Goal: Find contact information: Find contact information

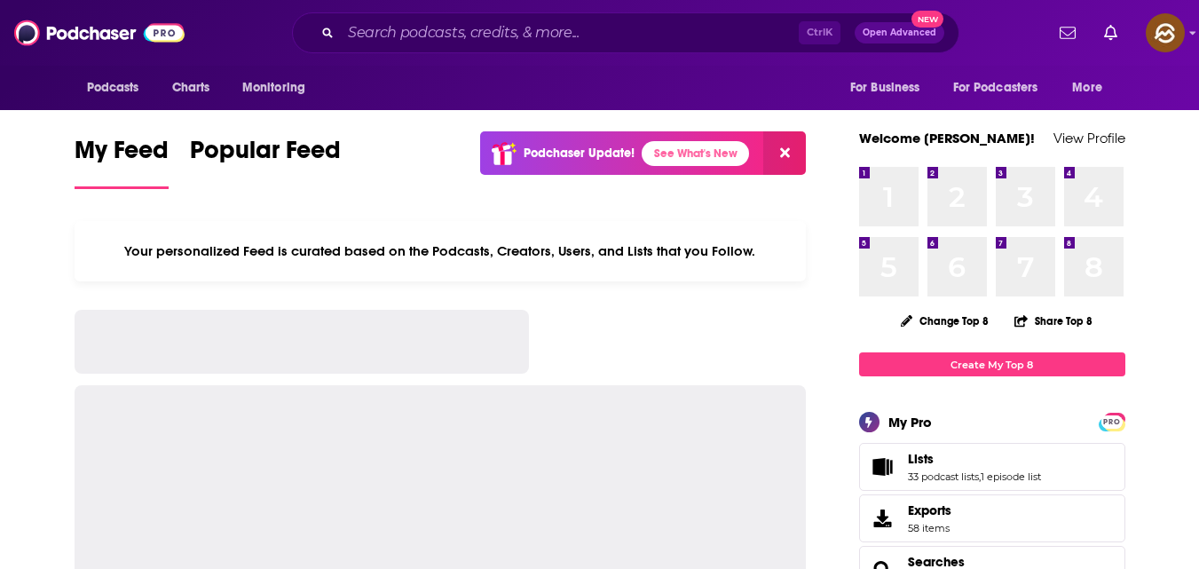
scroll to position [5, 0]
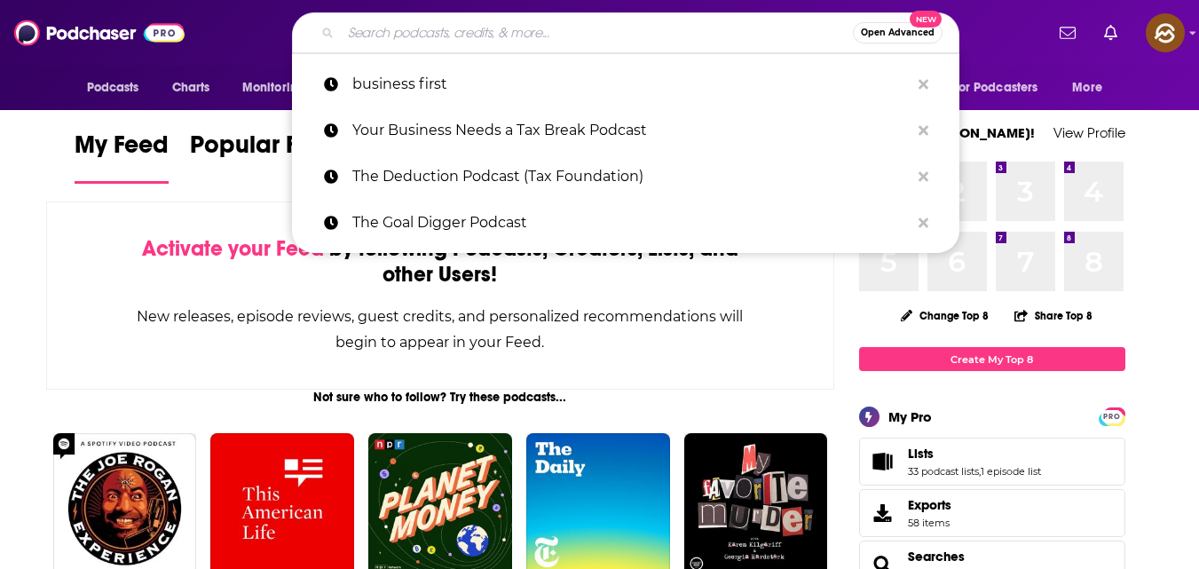
click at [508, 39] on input "Search podcasts, credits, & more..." at bounding box center [597, 33] width 512 height 28
paste input "[URL][DOMAIN_NAME]"
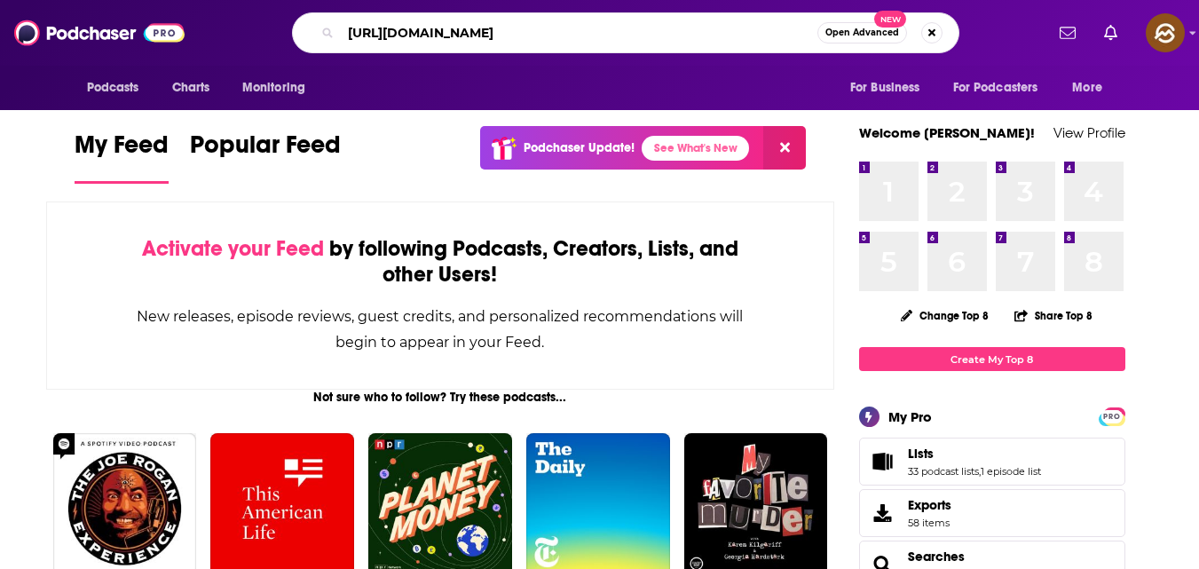
scroll to position [0, 0]
type input "h"
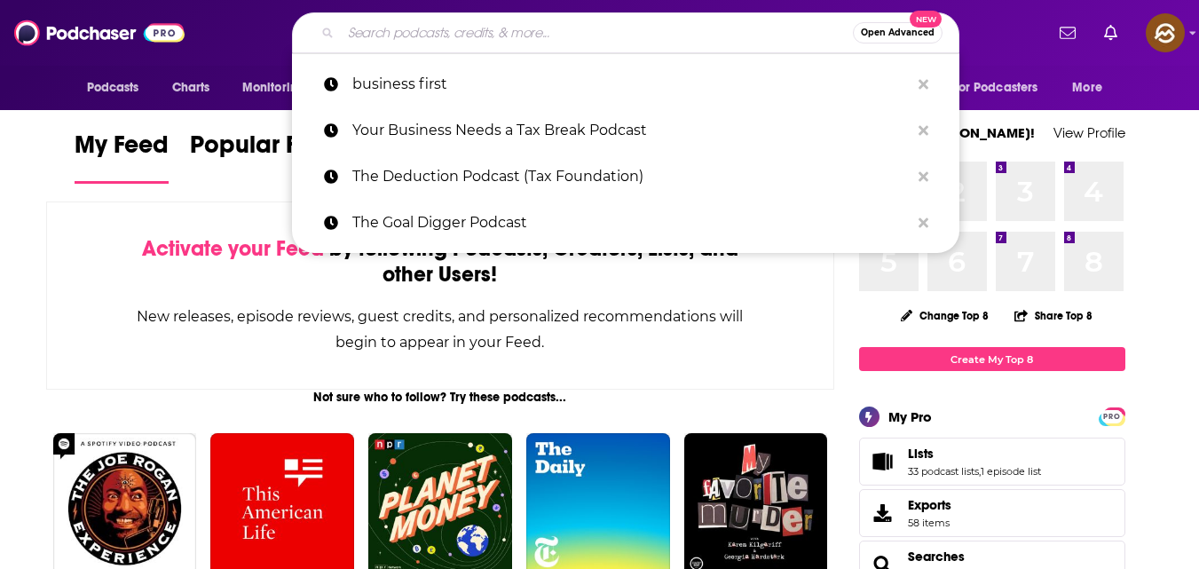
paste input "Wealth Strategy Secrets of the Ultra Wealthy Podcast"
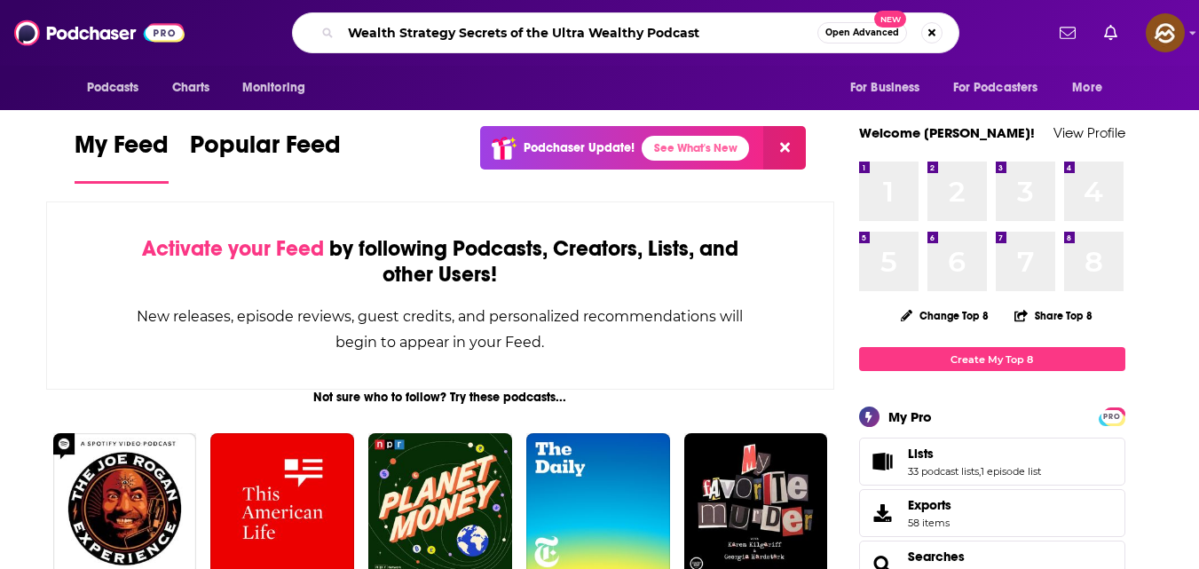
type input "Wealth Strategy Secrets of the Ultra Wealthy Podcast"
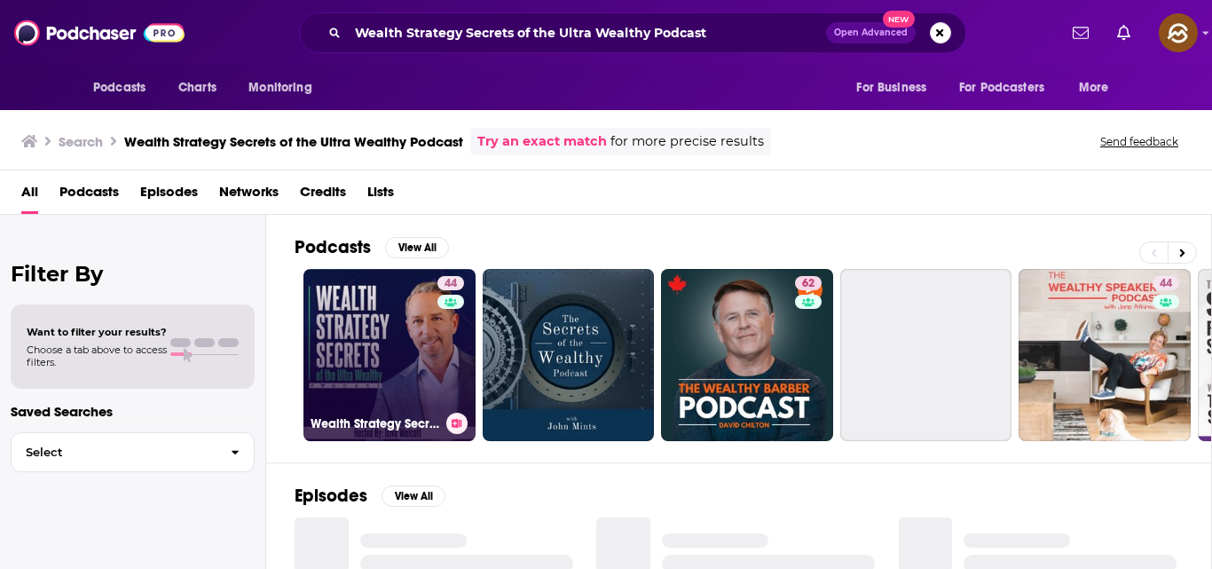
click at [349, 370] on link "44 Wealth Strategy Secrets of the Ultra Wealthy Podcast" at bounding box center [390, 355] width 172 height 172
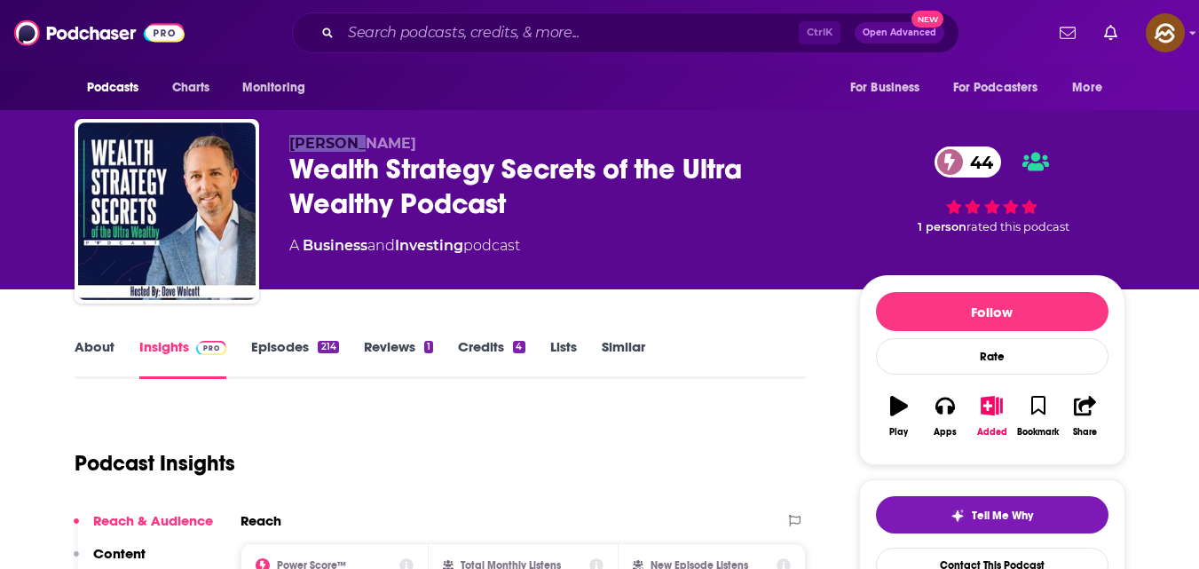
drag, startPoint x: 288, startPoint y: 138, endPoint x: 406, endPoint y: 146, distance: 117.4
click at [406, 146] on p "[PERSON_NAME]" at bounding box center [559, 143] width 541 height 17
copy span "[PERSON_NAME]"
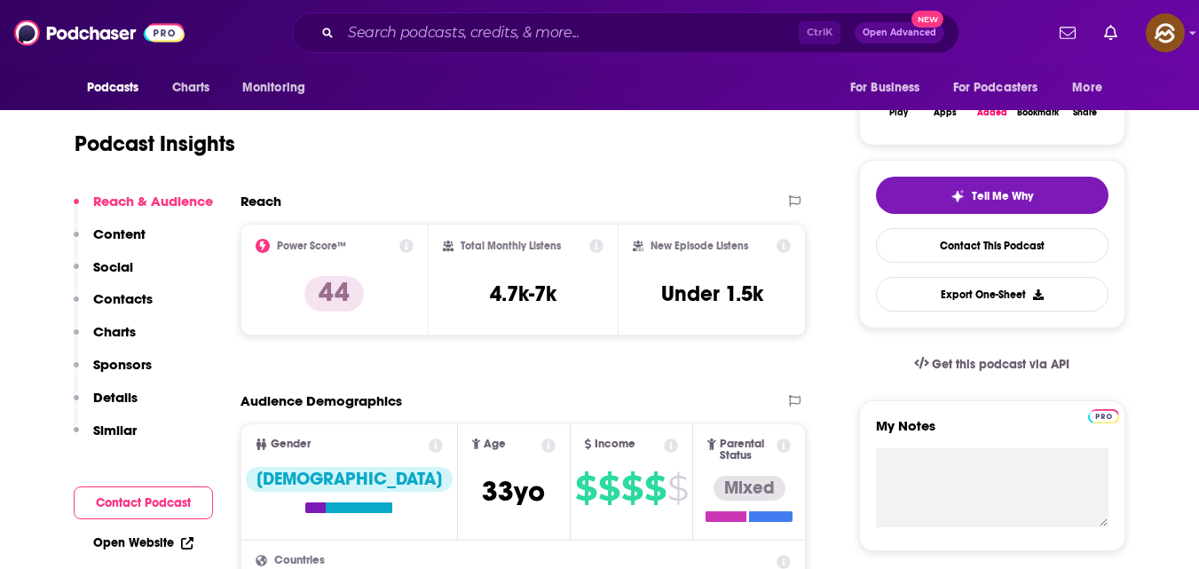
scroll to position [321, 0]
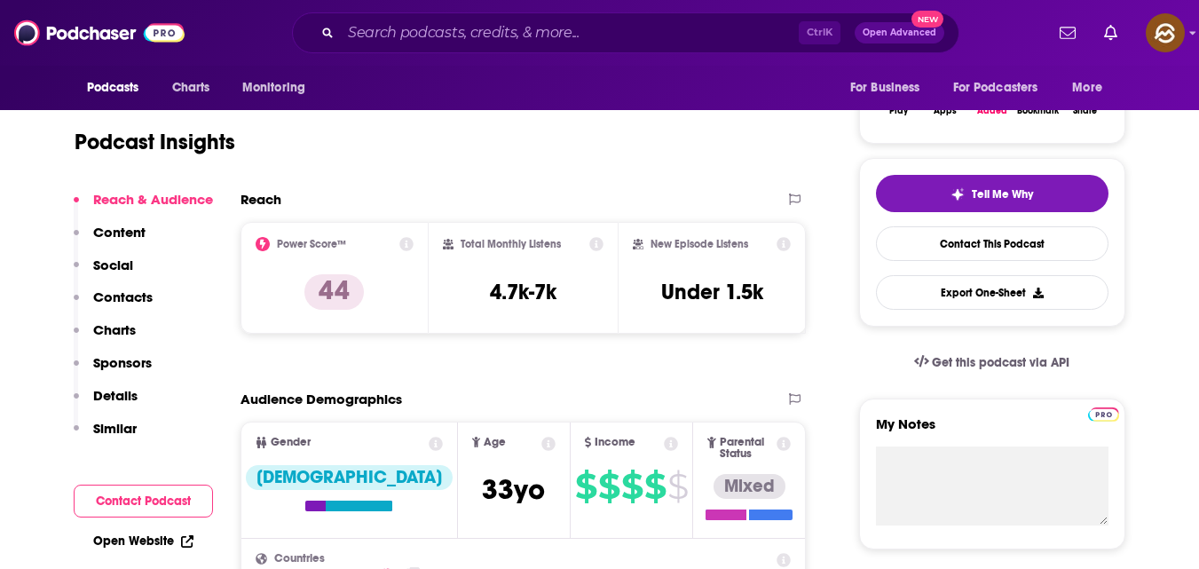
click at [139, 297] on p "Contacts" at bounding box center [122, 296] width 59 height 17
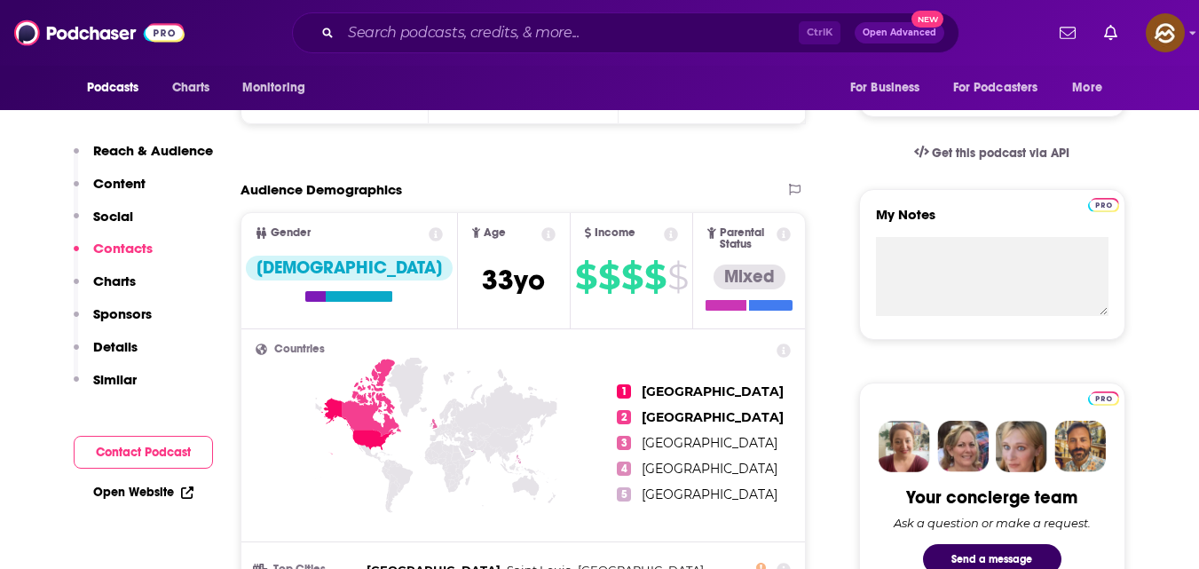
scroll to position [1502, 0]
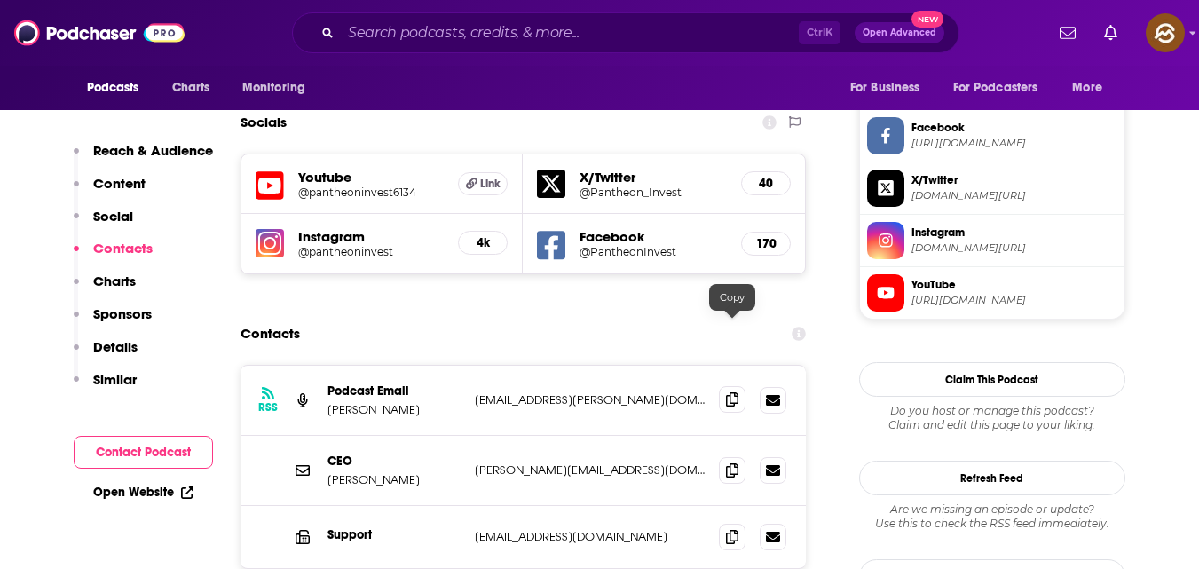
click at [732, 392] on icon at bounding box center [732, 399] width 12 height 14
click at [730, 456] on span at bounding box center [732, 469] width 27 height 27
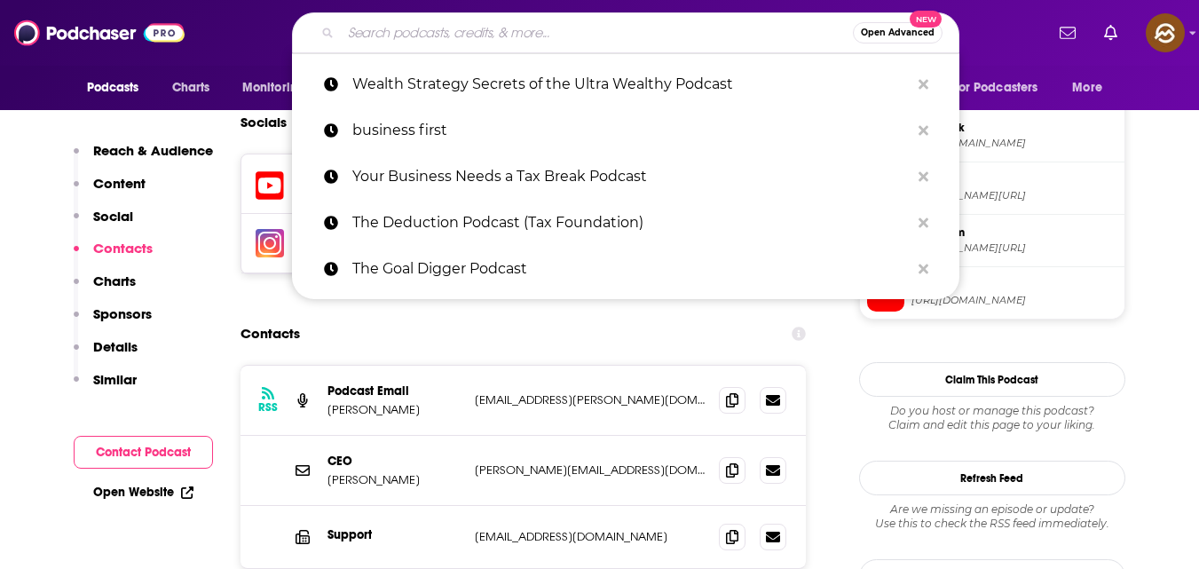
click at [491, 40] on input "Search podcasts, credits, & more..." at bounding box center [597, 33] width 512 height 28
paste input "tax strategies for entrepreneurs"
type input "tax strategies for entrepreneurs"
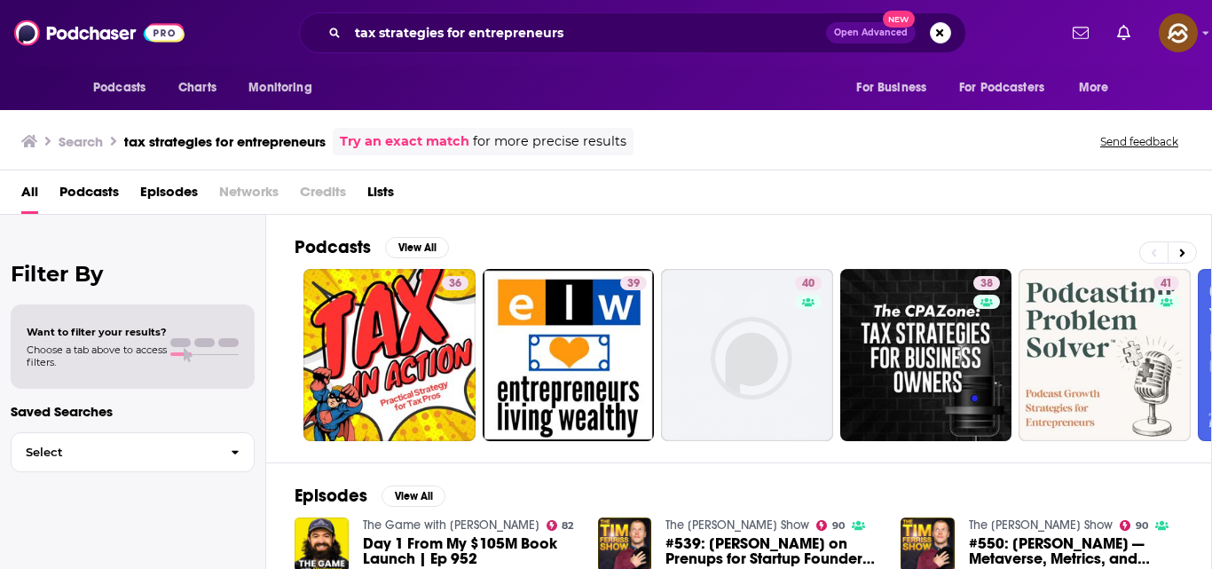
click at [75, 191] on span "Podcasts" at bounding box center [88, 196] width 59 height 36
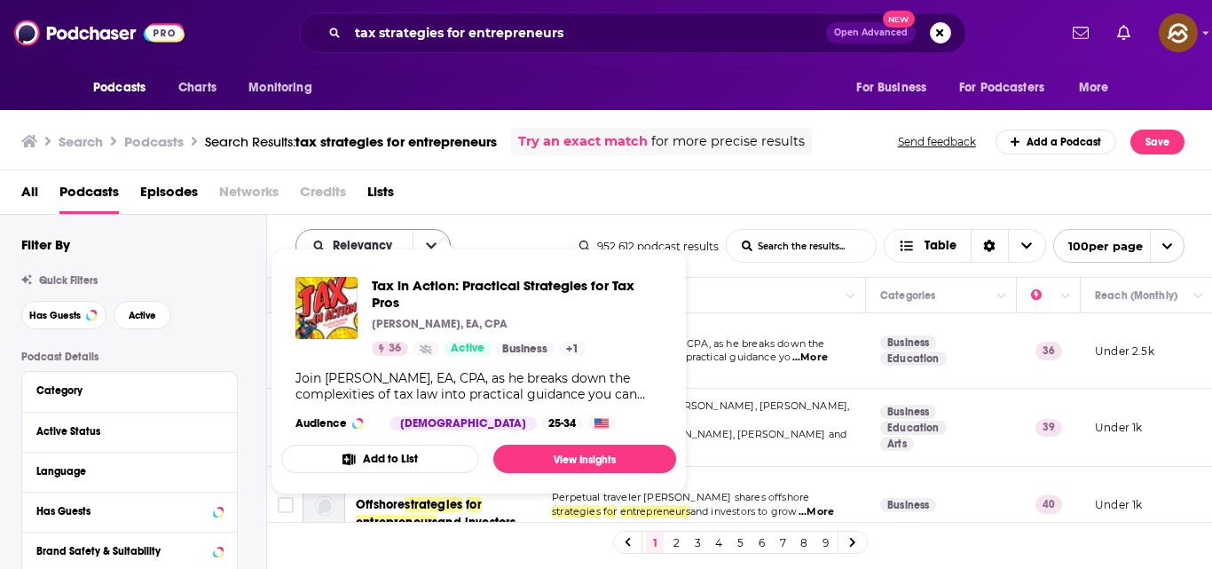
click at [424, 234] on button "open menu" at bounding box center [431, 246] width 37 height 32
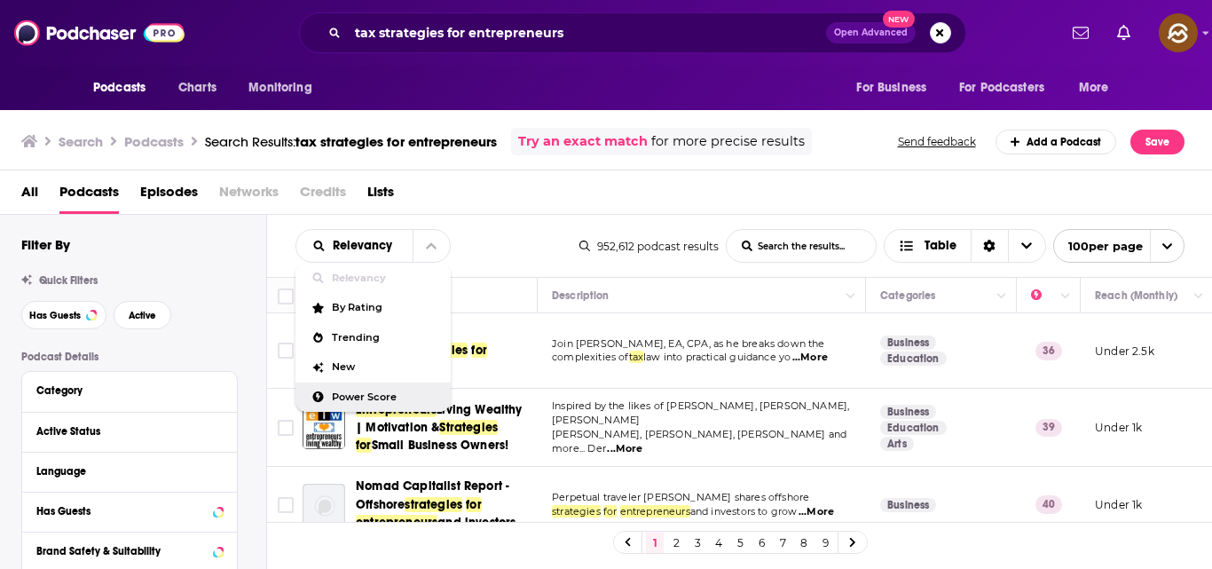
click at [361, 390] on div "Power Score" at bounding box center [373, 398] width 155 height 30
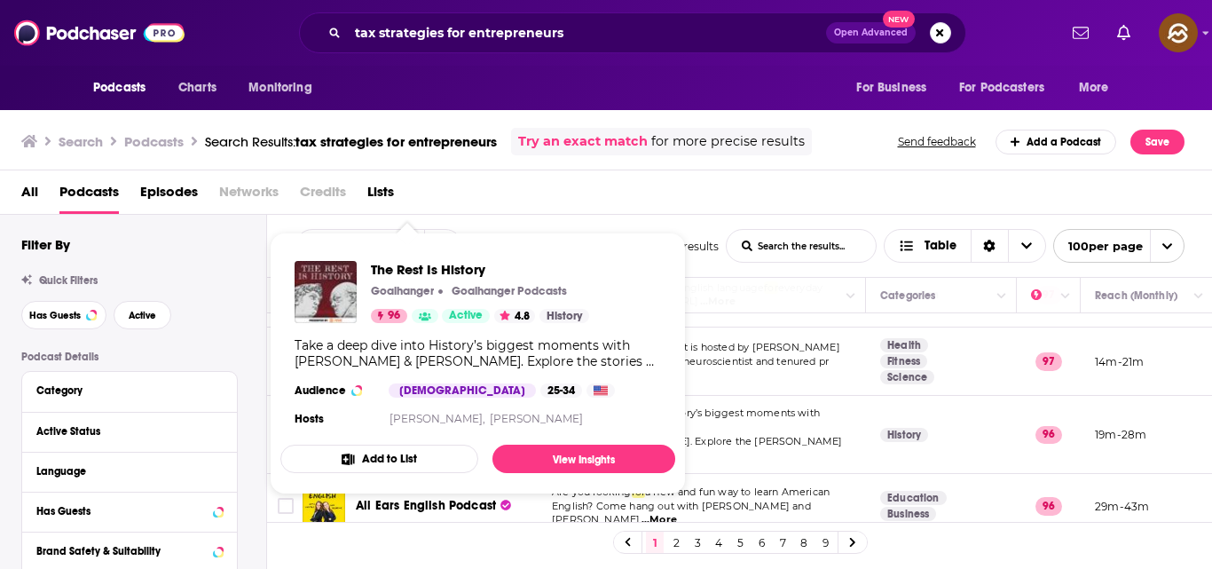
scroll to position [486, 0]
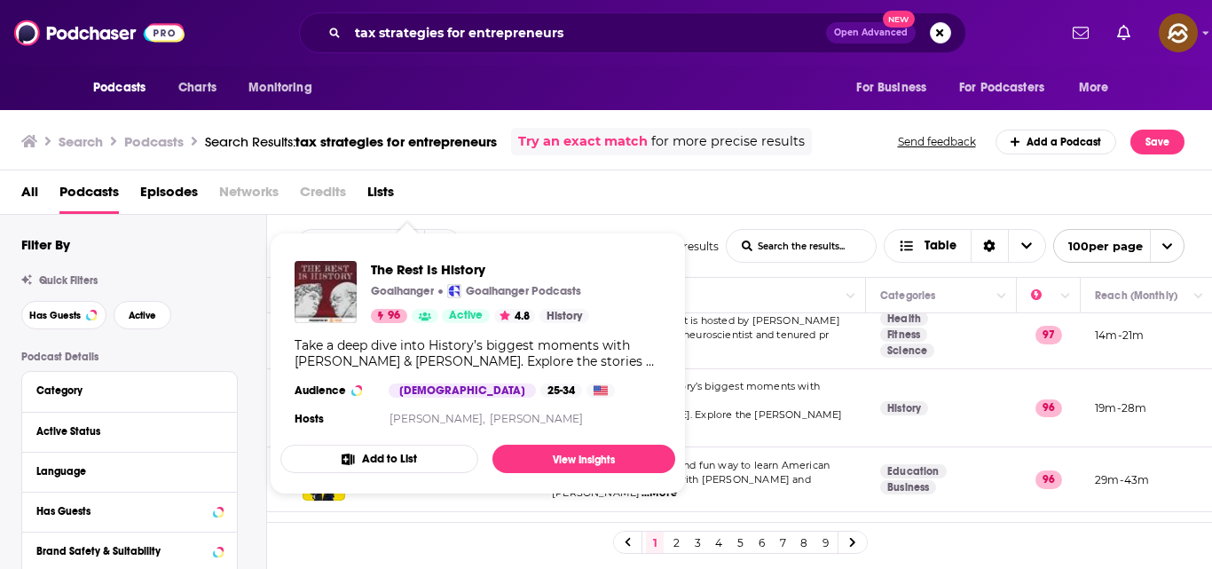
click at [676, 212] on div "All Podcasts Episodes Networks Credits Lists" at bounding box center [610, 196] width 1178 height 36
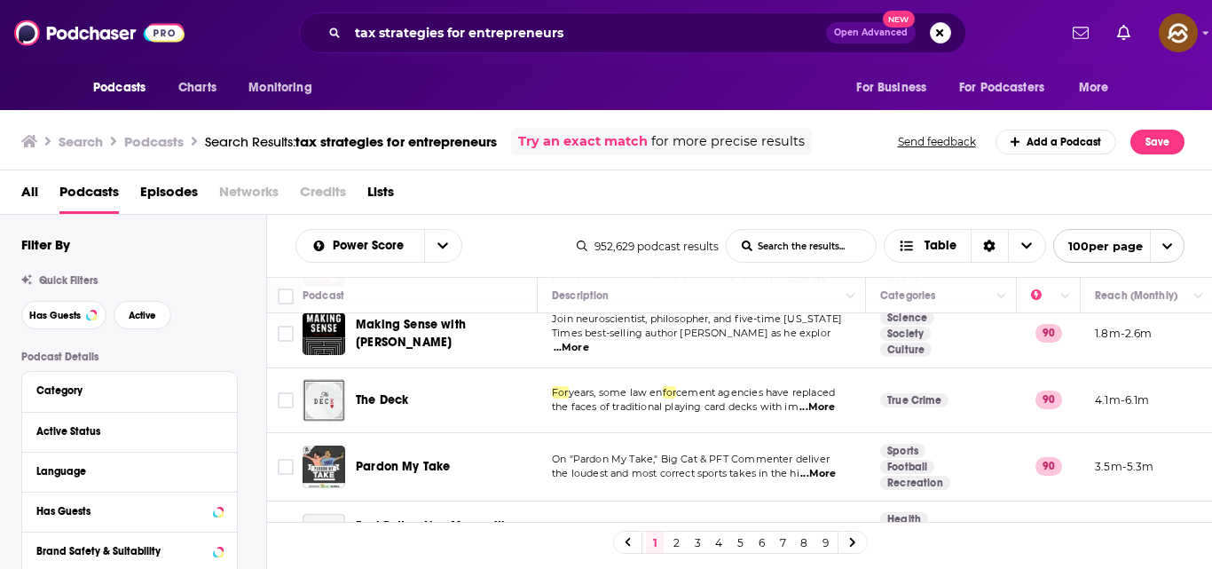
scroll to position [2894, 0]
click at [441, 249] on icon "open menu" at bounding box center [443, 246] width 11 height 12
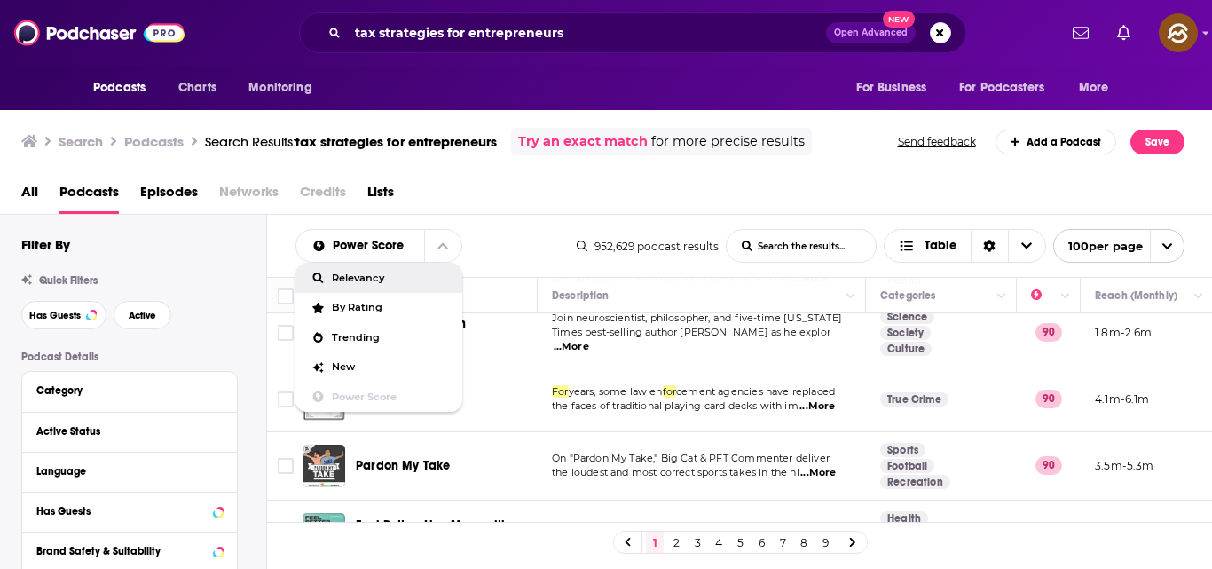
click at [390, 275] on span "Relevancy" at bounding box center [390, 278] width 116 height 10
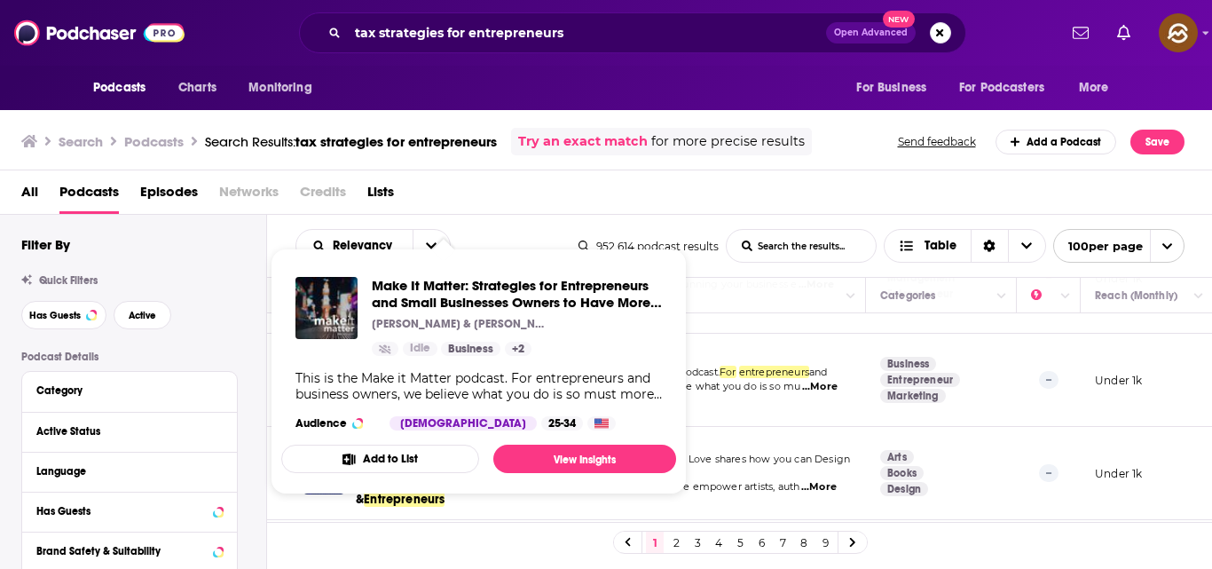
click at [536, 211] on div "All Podcasts Episodes Networks Credits Lists" at bounding box center [610, 196] width 1178 height 36
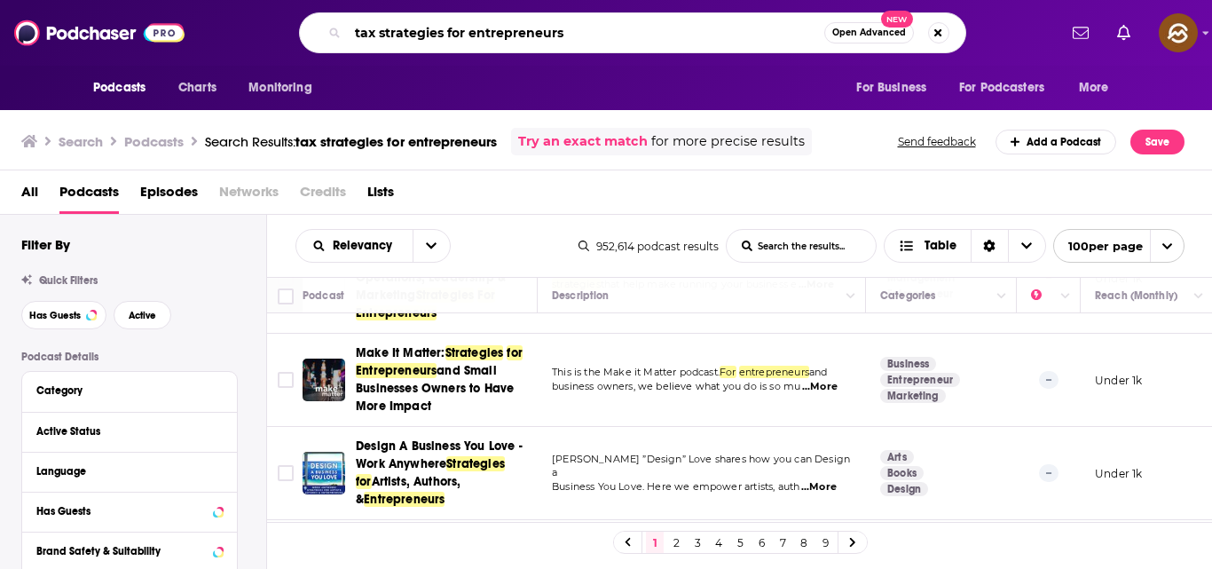
click at [577, 20] on input "tax strategies for entrepreneurs" at bounding box center [586, 33] width 477 height 28
type input "t"
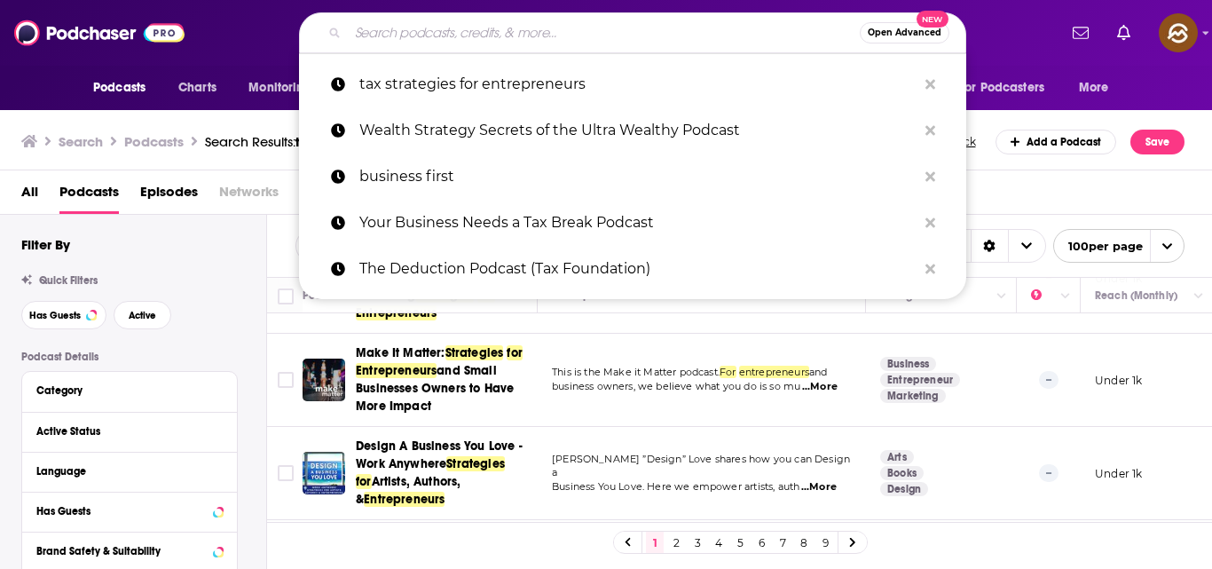
paste input "The Best Coach Ever Podcast"
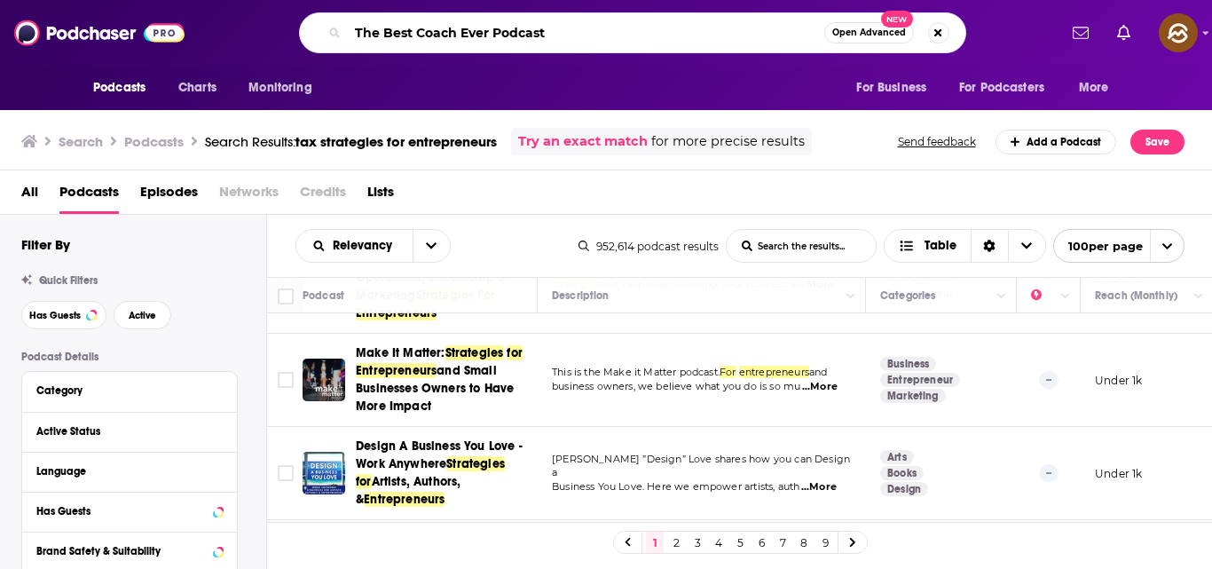
type input "The Best Coach Ever Podcast"
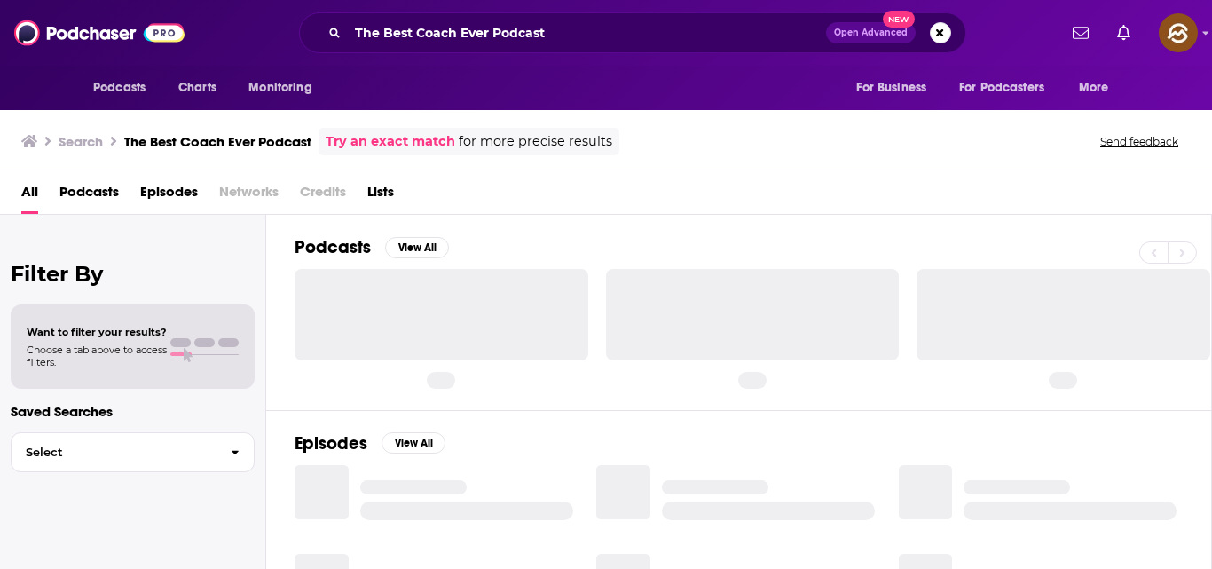
click at [448, 315] on div at bounding box center [442, 314] width 294 height 91
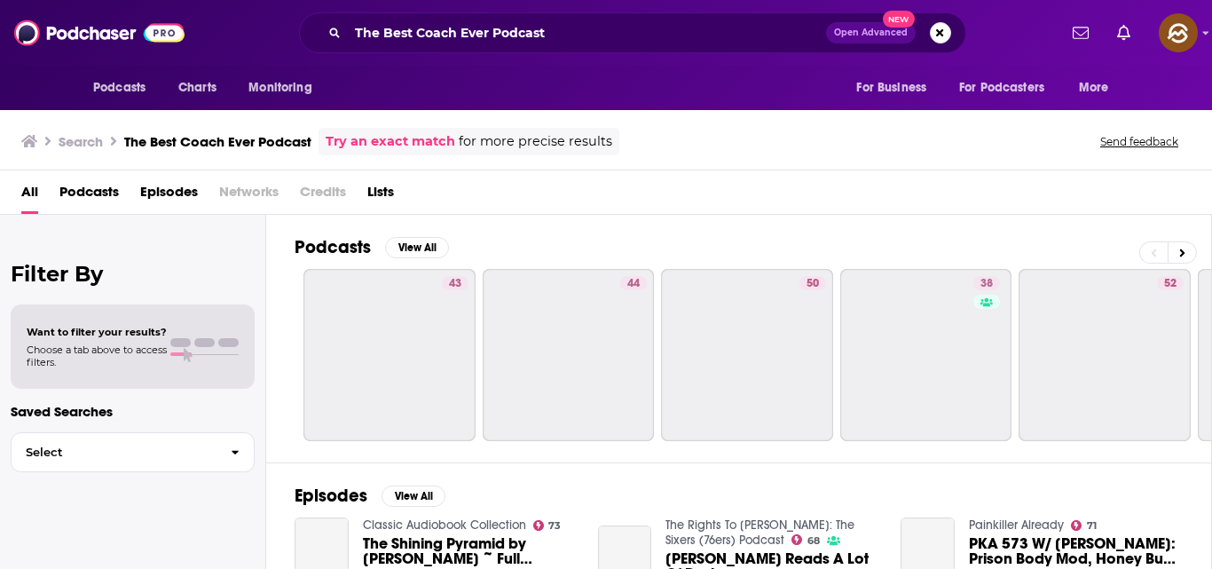
click at [286, 207] on div "All Podcasts Episodes Networks Credits Lists" at bounding box center [609, 196] width 1177 height 36
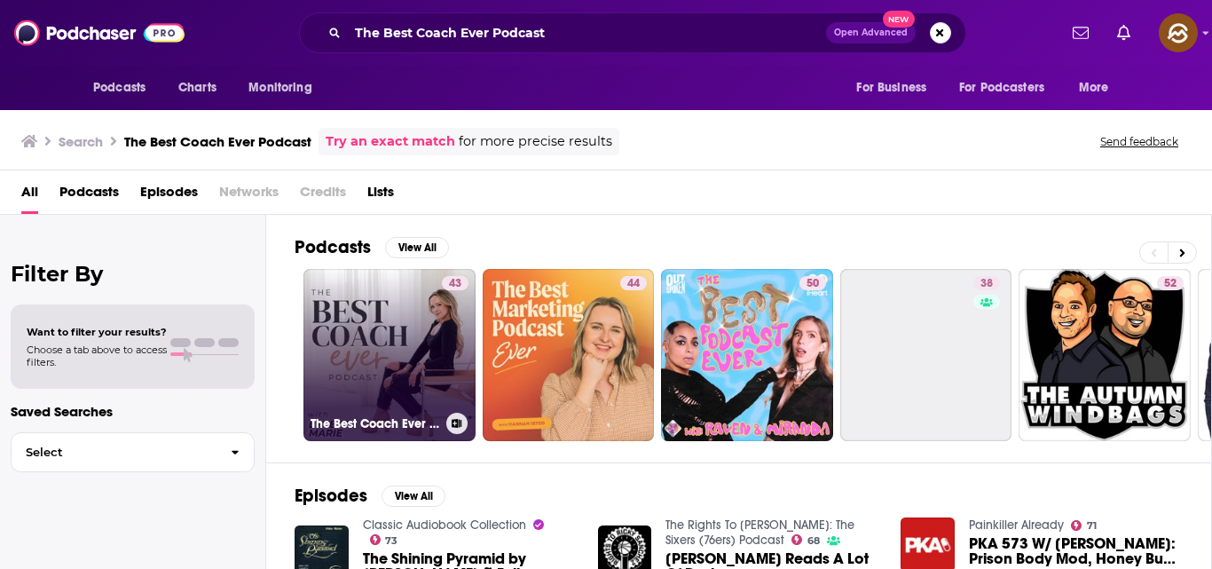
click at [446, 343] on div "43" at bounding box center [455, 344] width 27 height 137
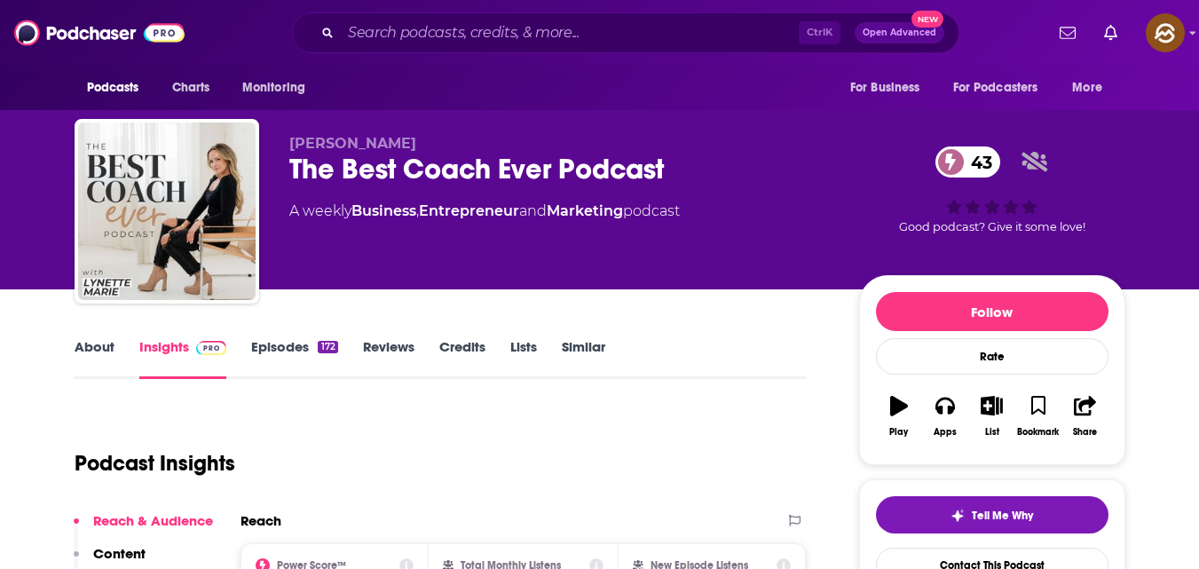
click at [292, 139] on span "[PERSON_NAME]" at bounding box center [352, 143] width 127 height 17
copy span "[PERSON_NAME]"
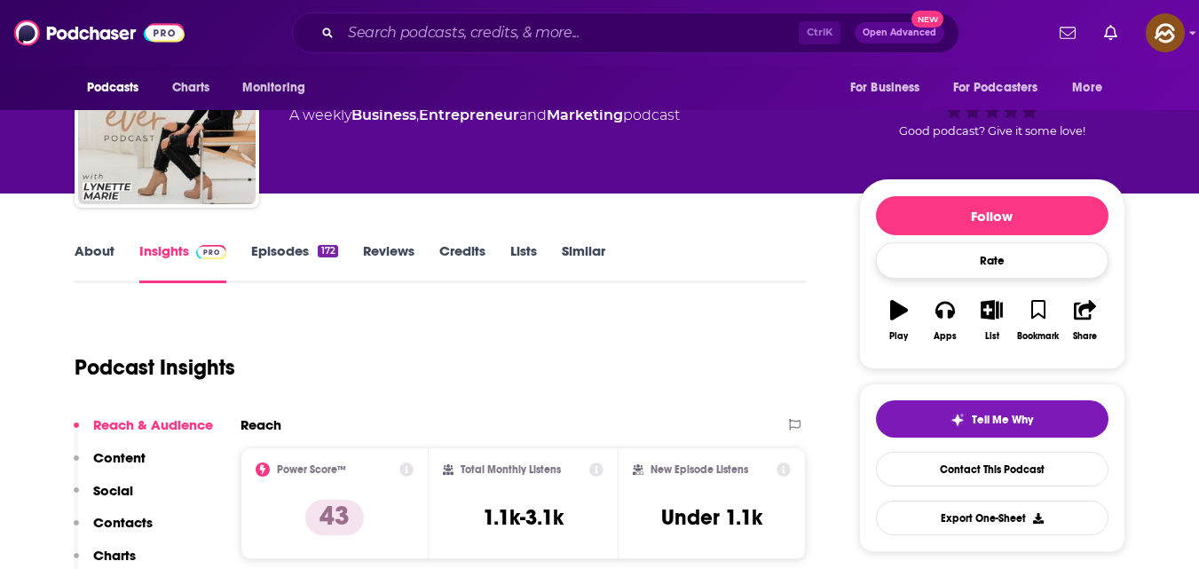
scroll to position [97, 0]
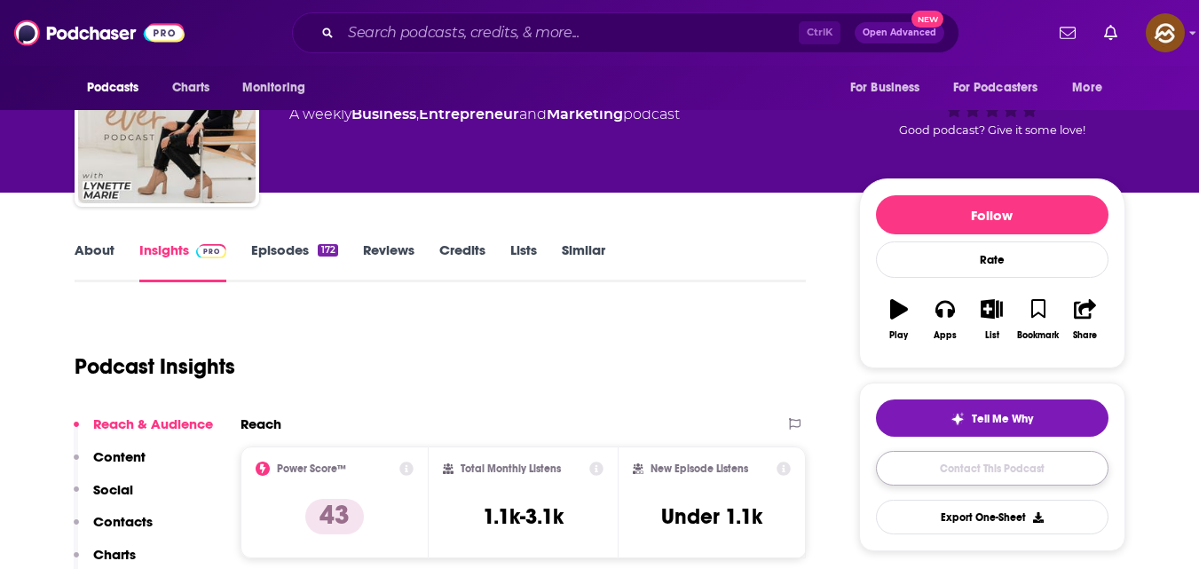
click at [1010, 453] on link "Contact This Podcast" at bounding box center [992, 468] width 233 height 35
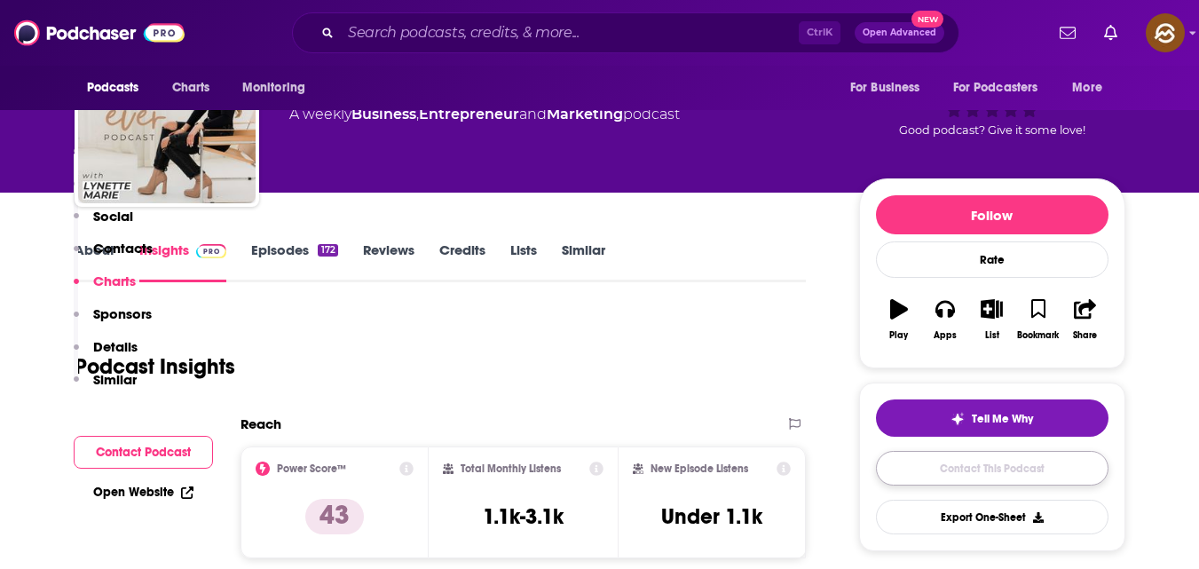
scroll to position [1674, 0]
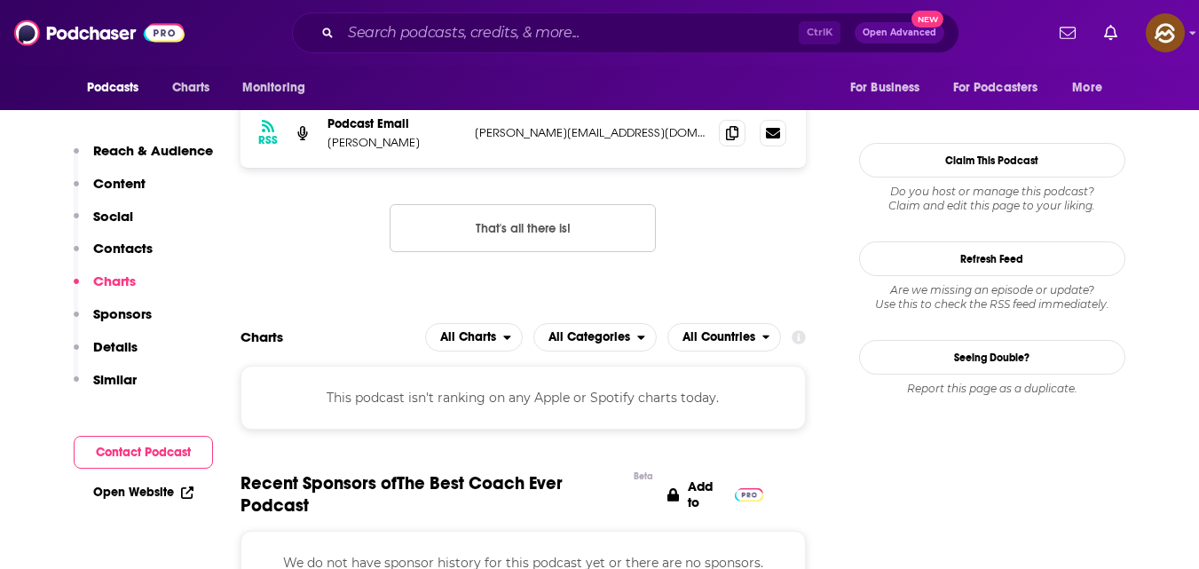
click at [138, 255] on p "Contacts" at bounding box center [122, 248] width 59 height 17
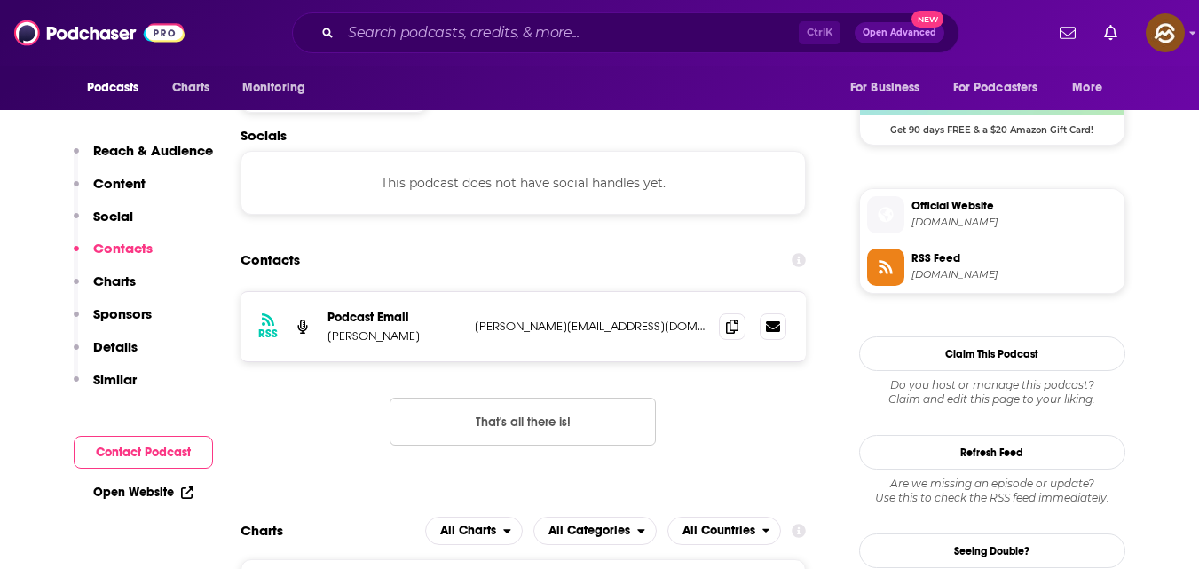
scroll to position [1427, 0]
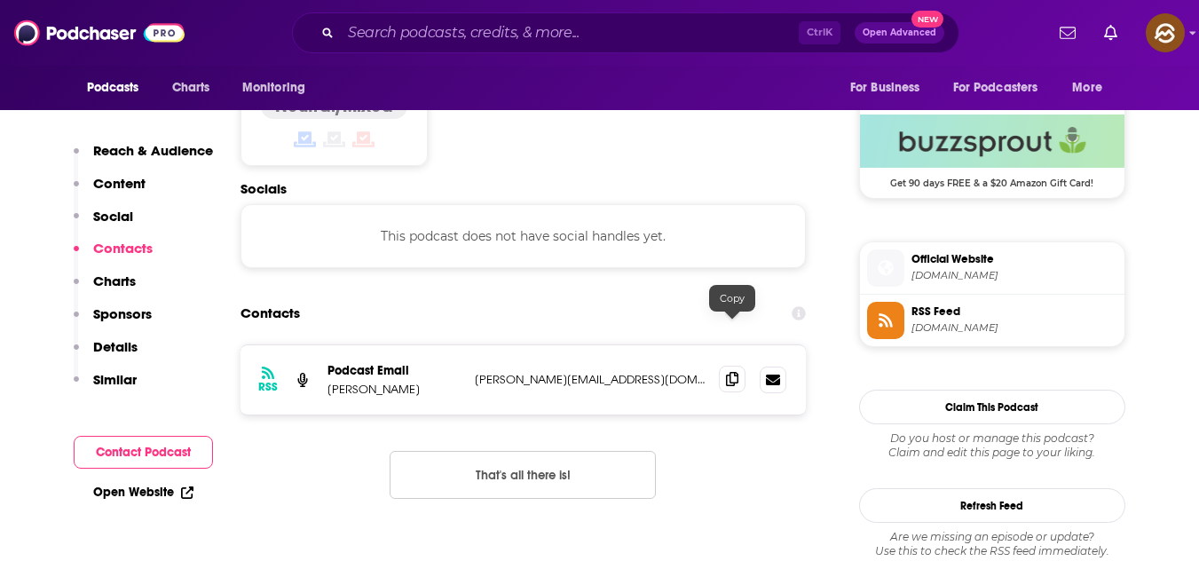
click at [726, 372] on icon at bounding box center [732, 379] width 12 height 14
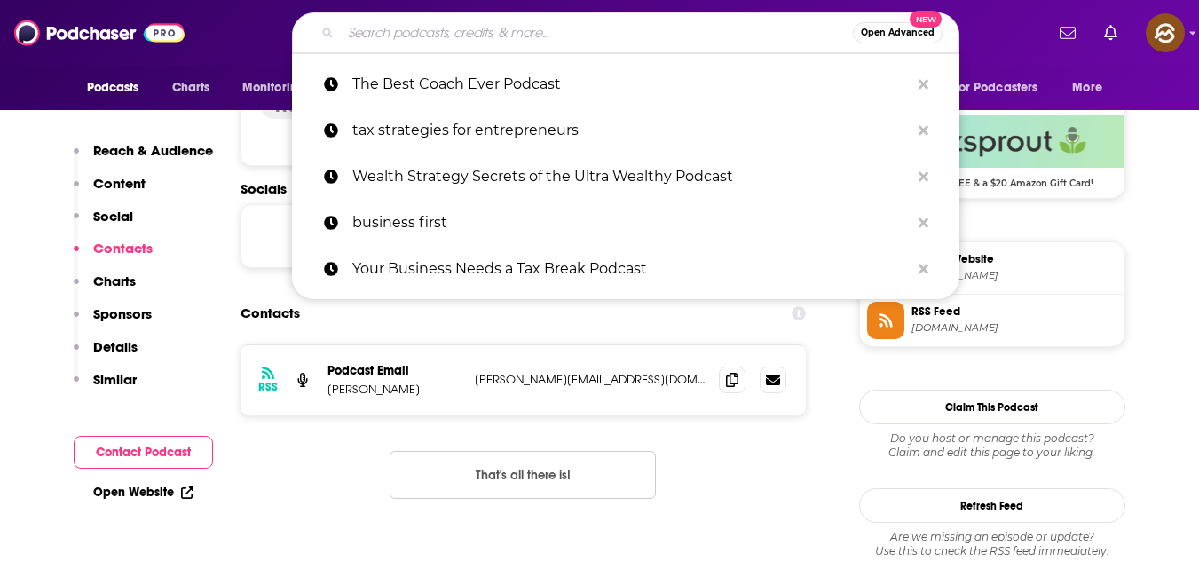
click at [437, 37] on input "Search podcasts, credits, & more..." at bounding box center [597, 33] width 512 height 28
paste input "The Everyday Entrepreneur Podcast"
type input "The Everyday Entrepreneur Podcast"
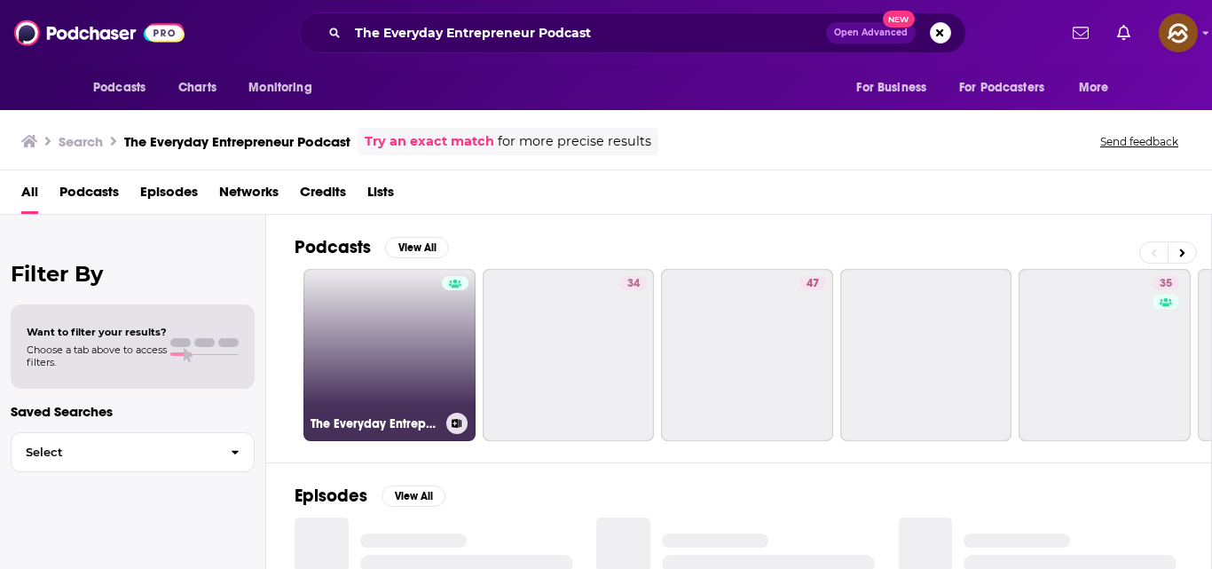
click at [438, 305] on link "The Everyday Entrepreneur Podcast" at bounding box center [390, 355] width 172 height 172
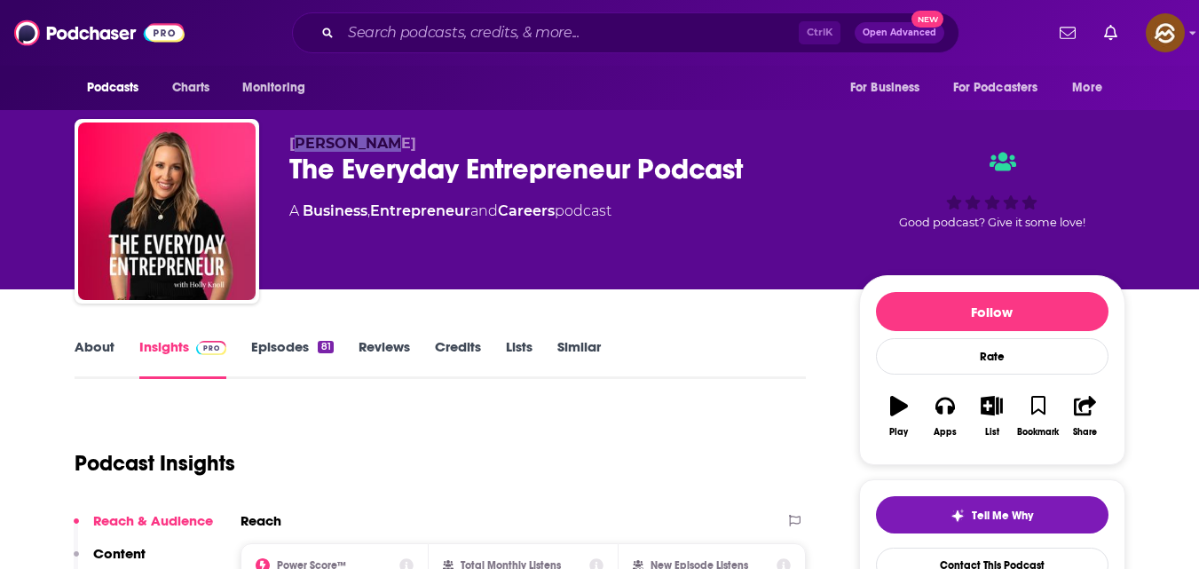
drag, startPoint x: 302, startPoint y: 133, endPoint x: 804, endPoint y: -77, distance: 544.6
click at [804, 0] on html "Podcasts Charts Monitoring Ctrl K Open Advanced New For Business For Podcasters…" at bounding box center [599, 284] width 1199 height 569
click at [293, 142] on span "[PERSON_NAME]" at bounding box center [352, 143] width 127 height 17
copy p "[PERSON_NAME]"
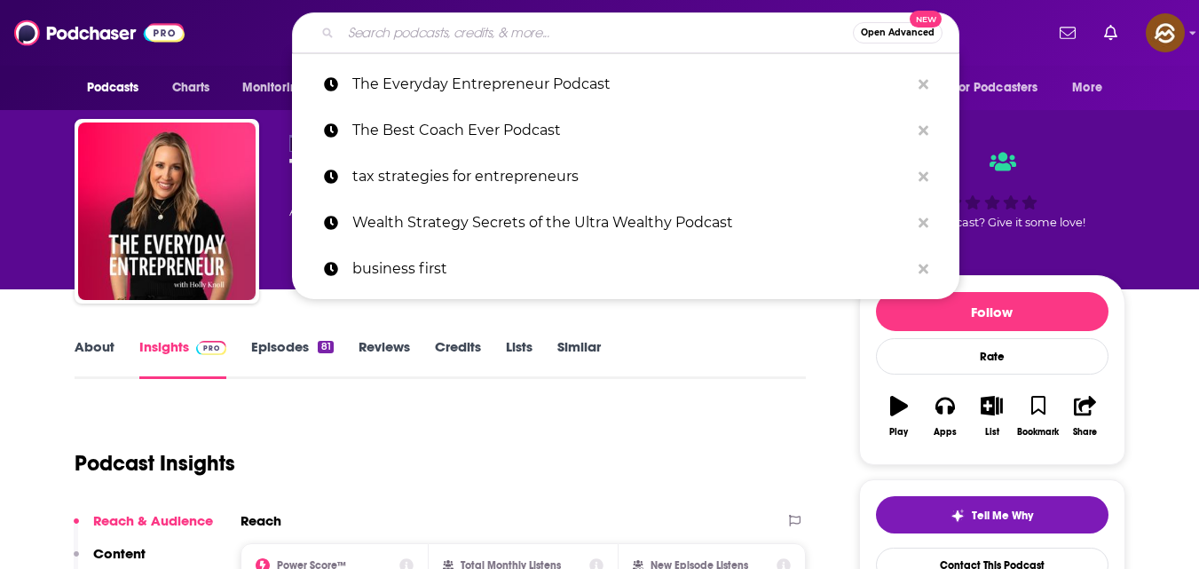
click at [451, 30] on input "Search podcasts, credits, & more..." at bounding box center [597, 33] width 512 height 28
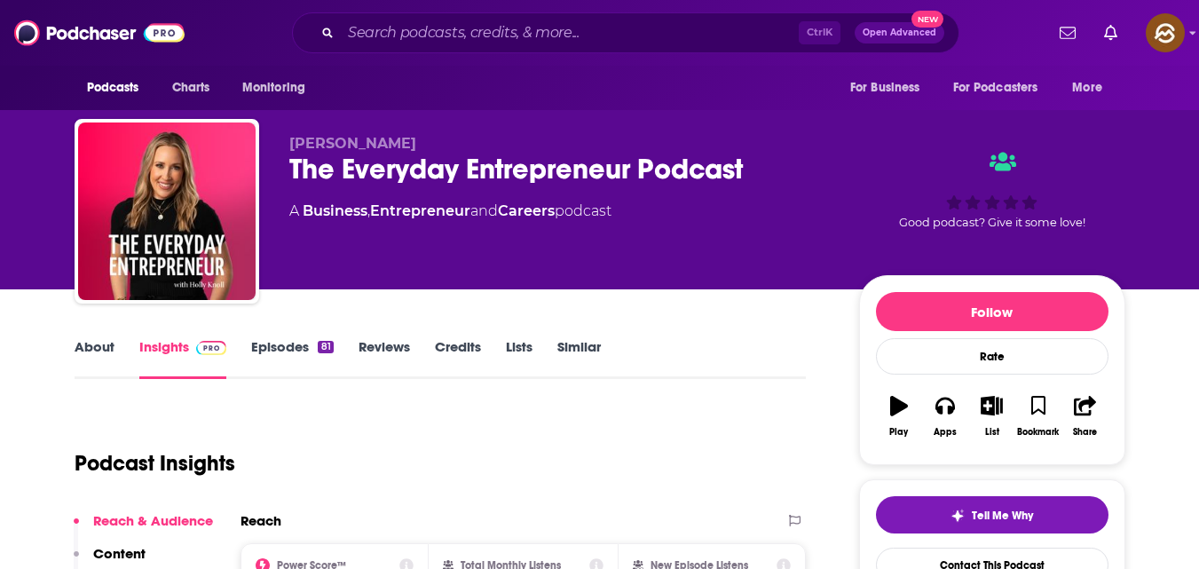
click at [1144, 263] on div "[PERSON_NAME] The Everyday Entrepreneur Podcast A Business , Entrepreneur and C…" at bounding box center [600, 144] width 1136 height 289
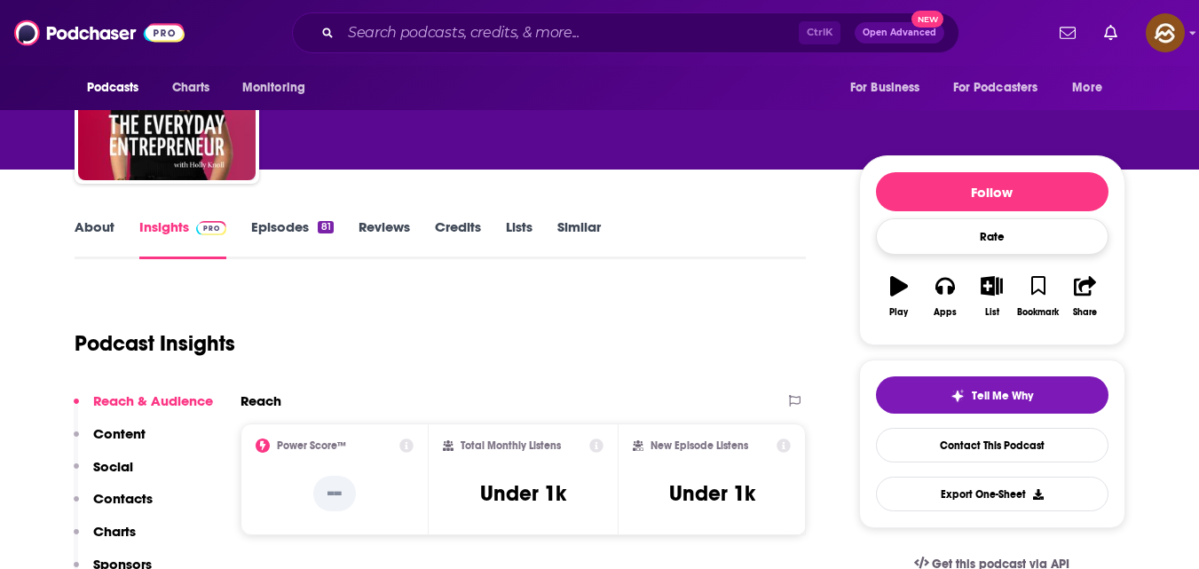
scroll to position [122, 0]
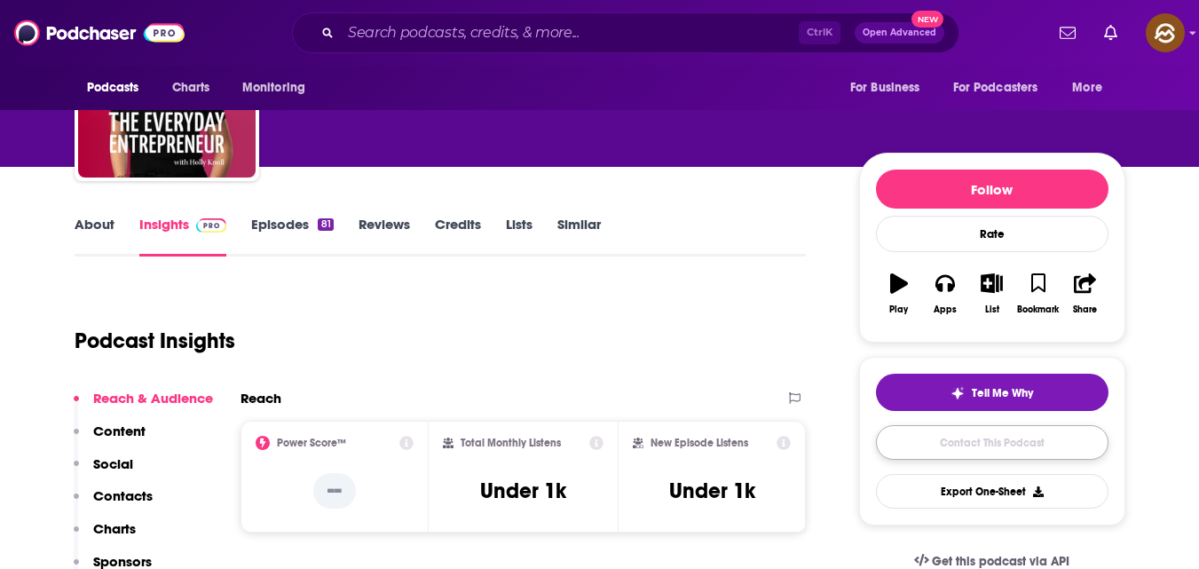
click at [987, 438] on link "Contact This Podcast" at bounding box center [992, 442] width 233 height 35
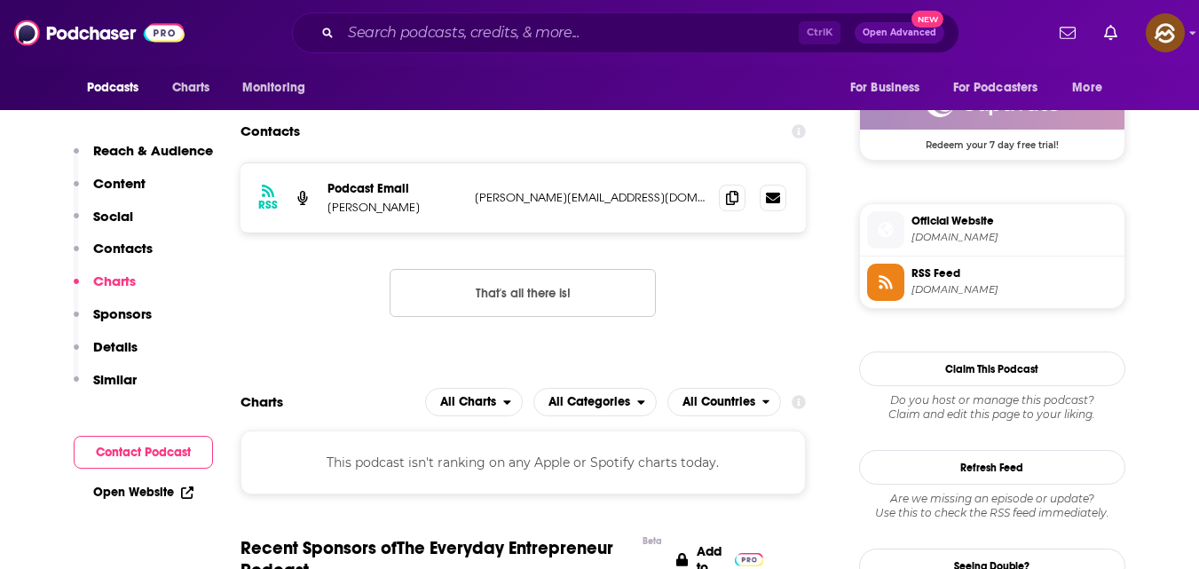
scroll to position [1321, 0]
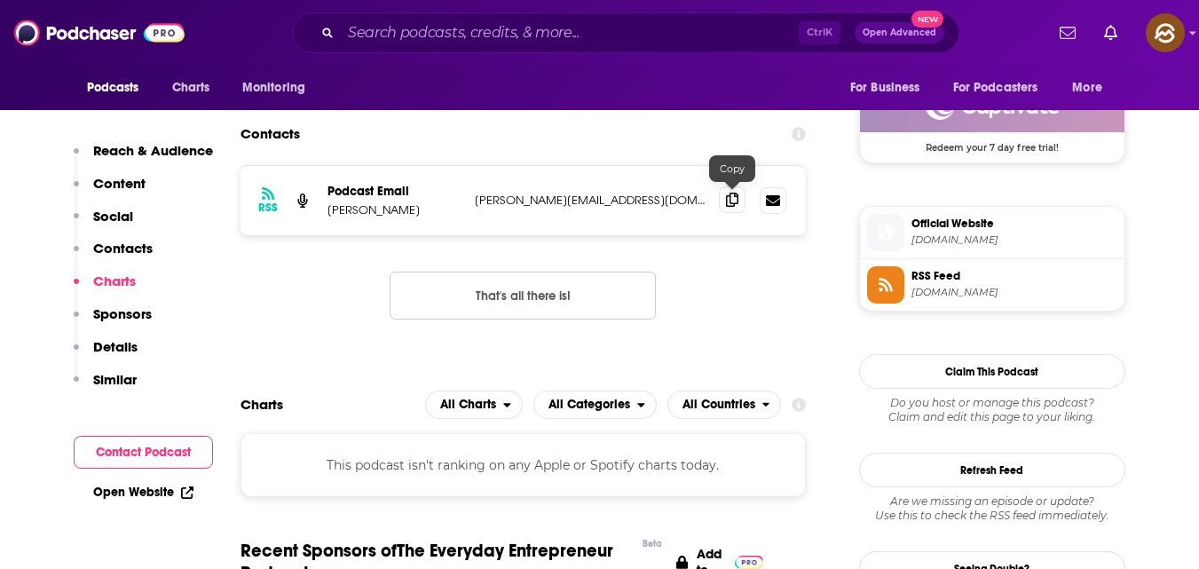
click at [736, 197] on icon at bounding box center [732, 200] width 12 height 14
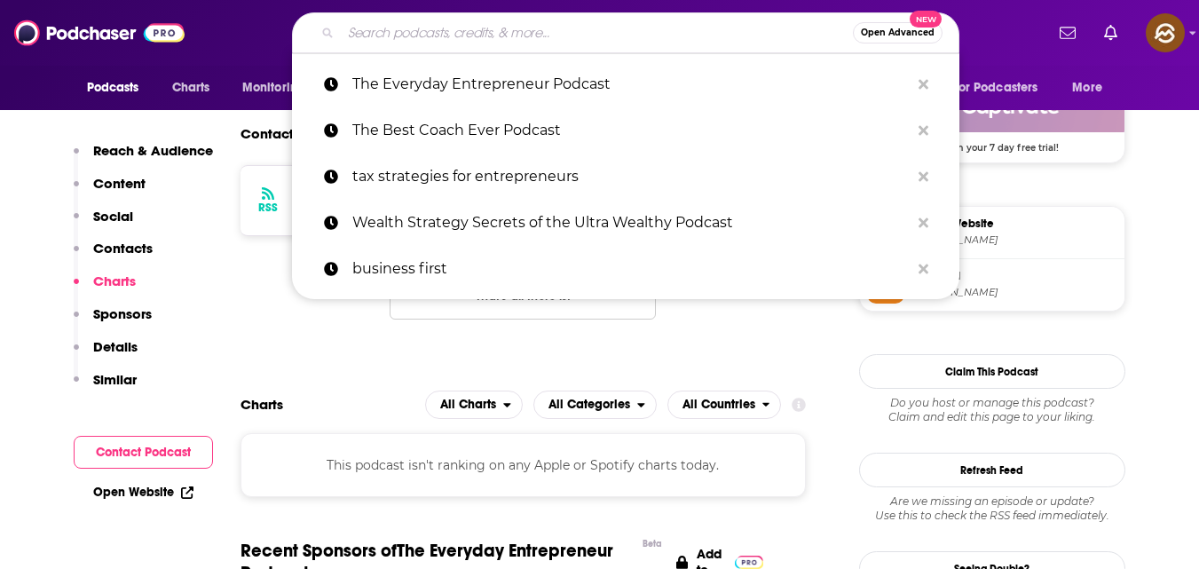
click at [547, 35] on input "Search podcasts, credits, & more..." at bounding box center [597, 33] width 512 height 28
paste input "Build a Coaching Business with Integrity"
type input "Build a Coaching Business with Integrity"
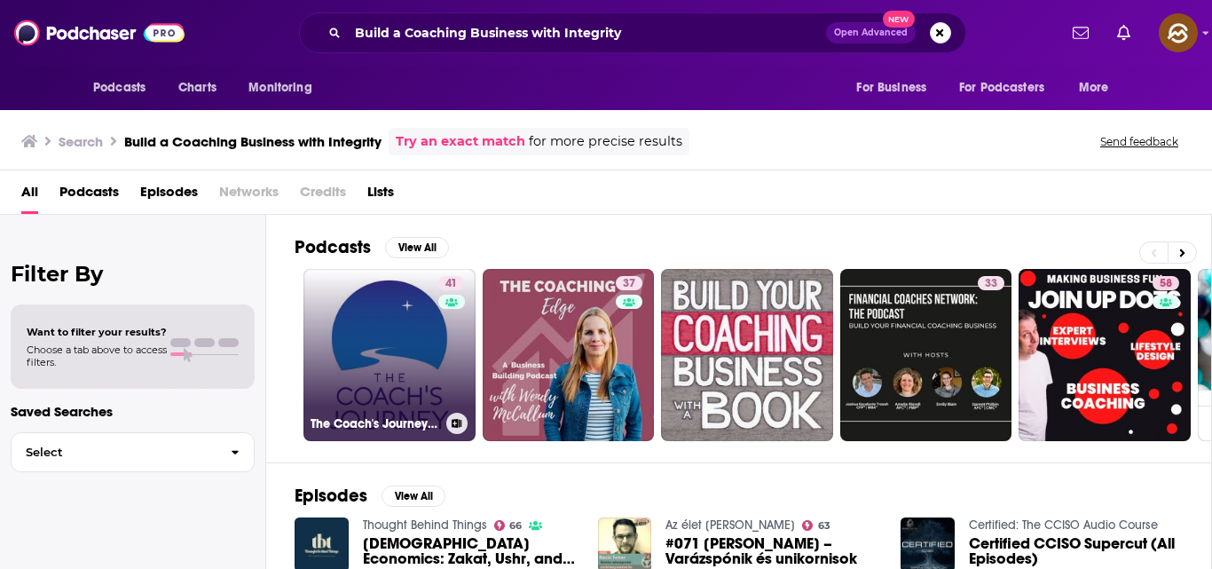
click at [414, 351] on link "41 The Coach's Journey - build a coaching business with integrity" at bounding box center [390, 355] width 172 height 172
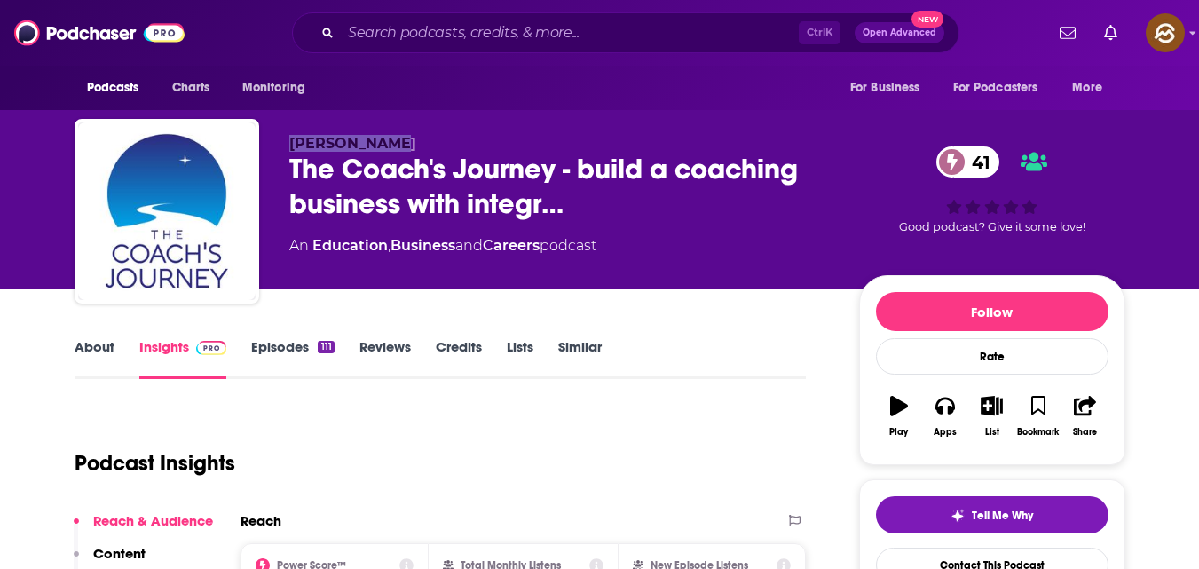
drag, startPoint x: 288, startPoint y: 135, endPoint x: 389, endPoint y: 139, distance: 101.3
click at [389, 139] on div "[PERSON_NAME] The Coach's Journey - build a coaching business with integr… 41 A…" at bounding box center [600, 215] width 1051 height 192
copy span "[PERSON_NAME]"
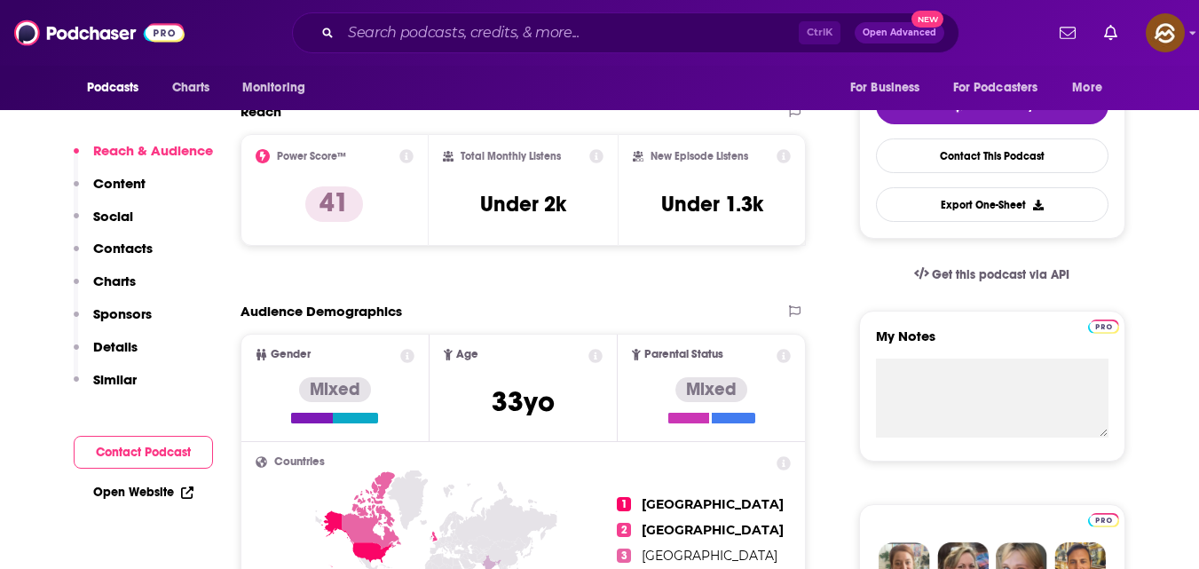
scroll to position [653, 0]
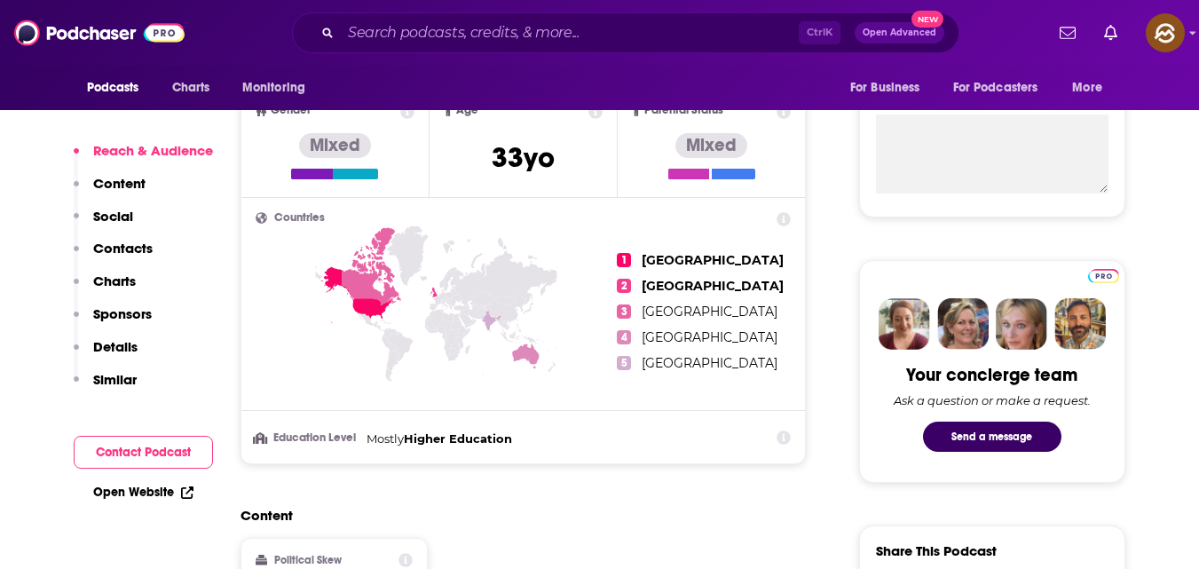
click at [138, 248] on p "Contacts" at bounding box center [122, 248] width 59 height 17
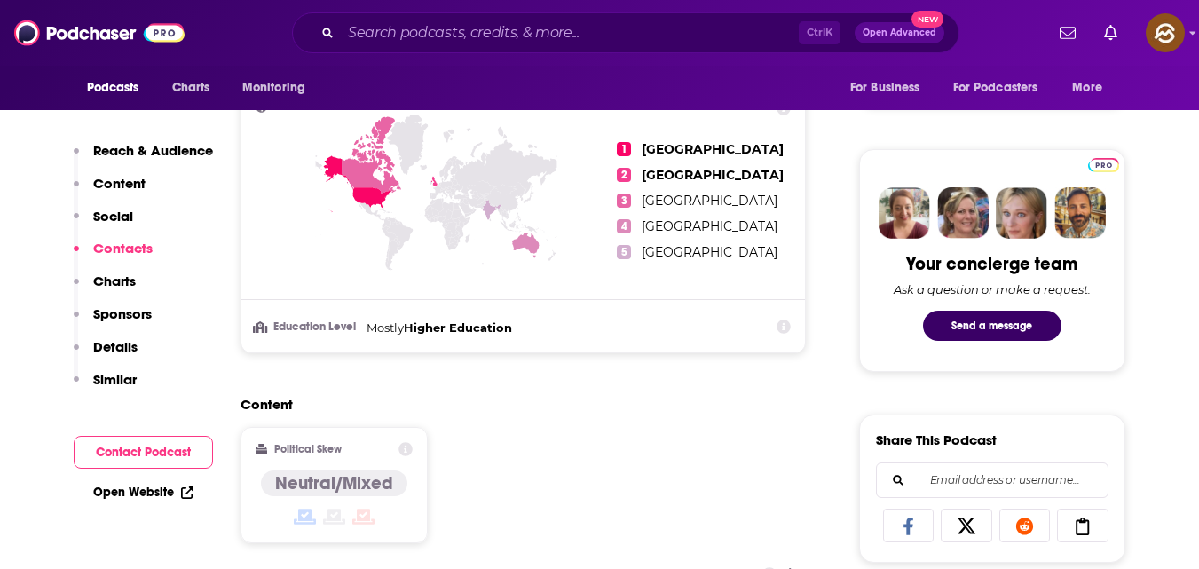
scroll to position [1226, 0]
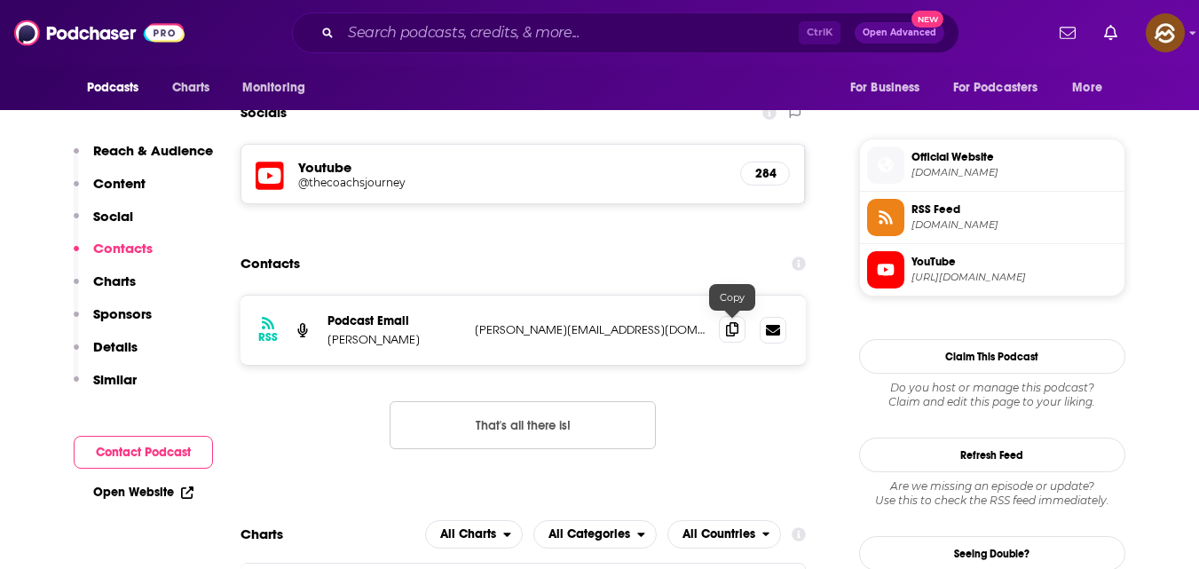
click at [730, 327] on icon at bounding box center [732, 329] width 12 height 14
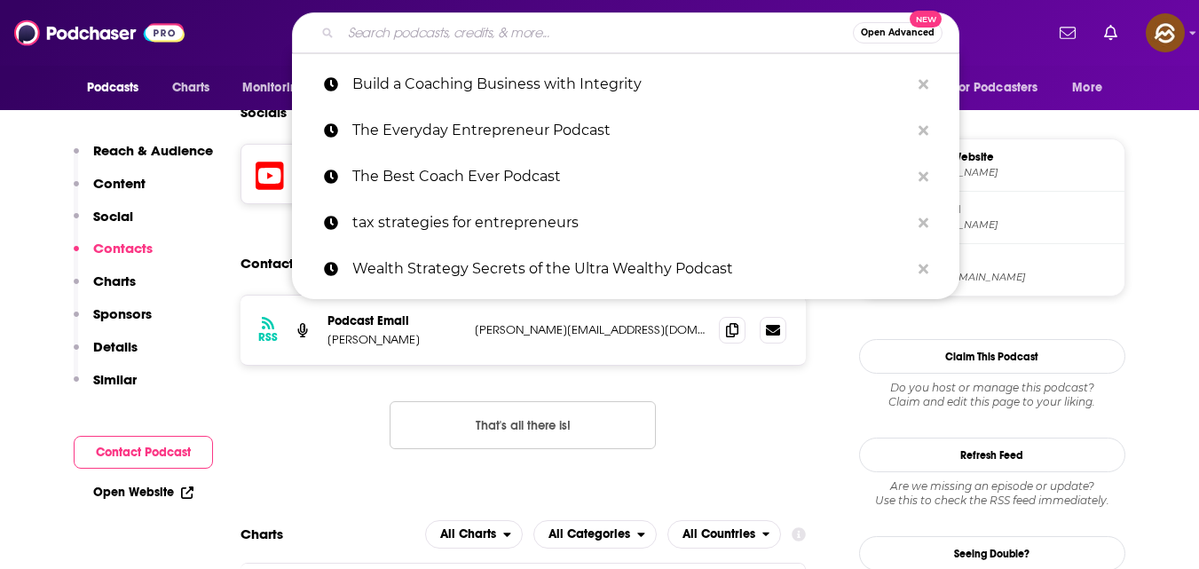
click at [541, 31] on input "Search podcasts, credits, & more..." at bounding box center [597, 33] width 512 height 28
paste input "Law Firm Owner Tax Strategies"
type input "Law Firm Owner Tax Strategies"
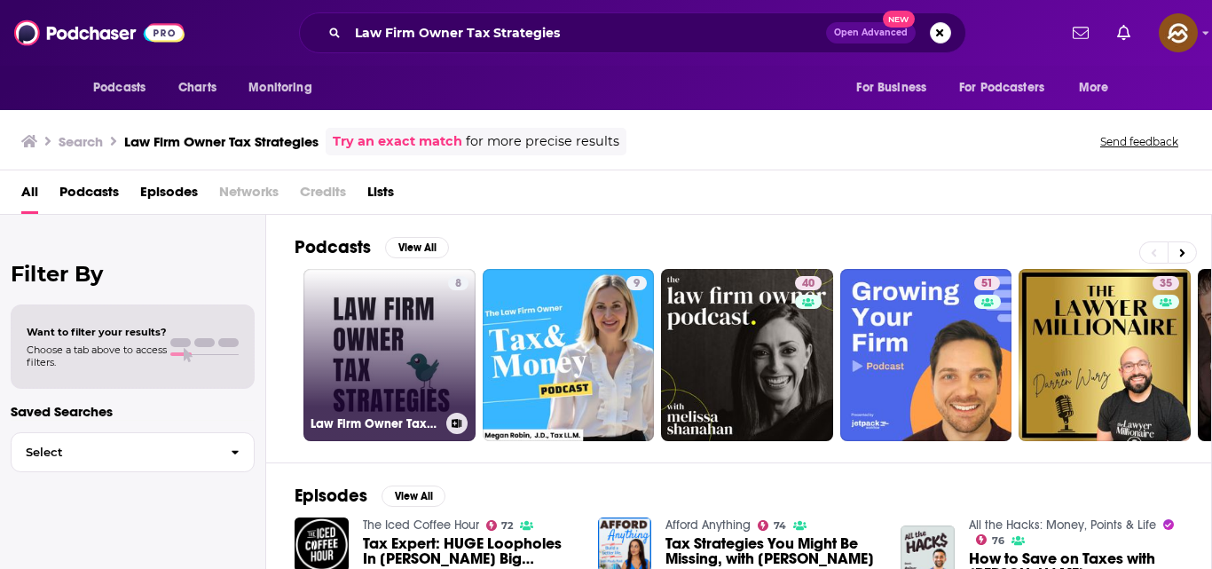
click at [366, 289] on link "8 Law Firm Owner Tax Strategies" at bounding box center [390, 355] width 172 height 172
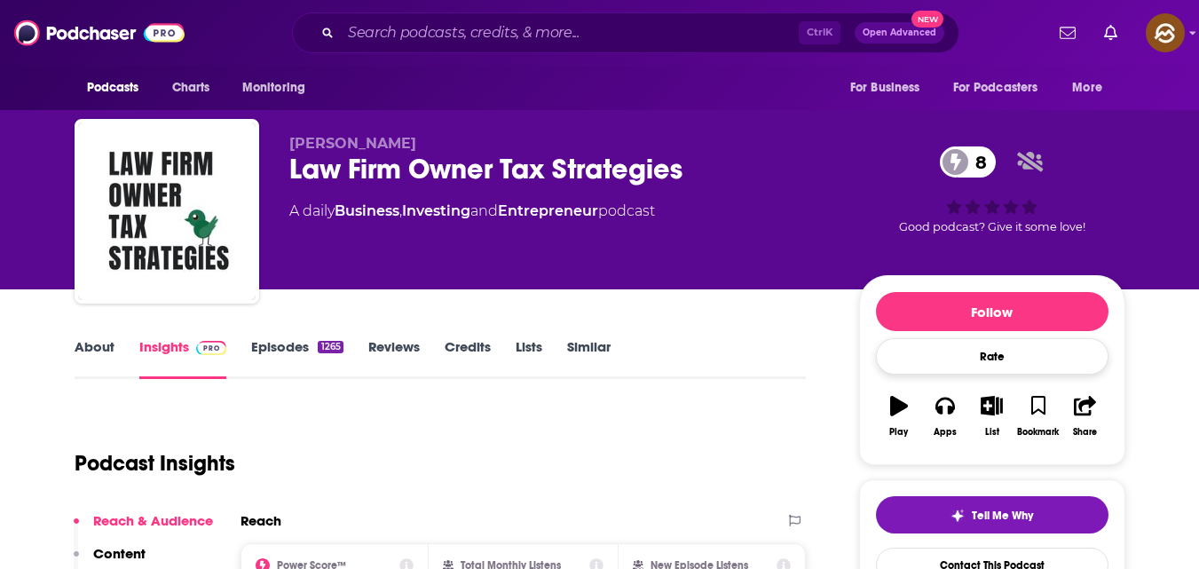
scroll to position [249, 0]
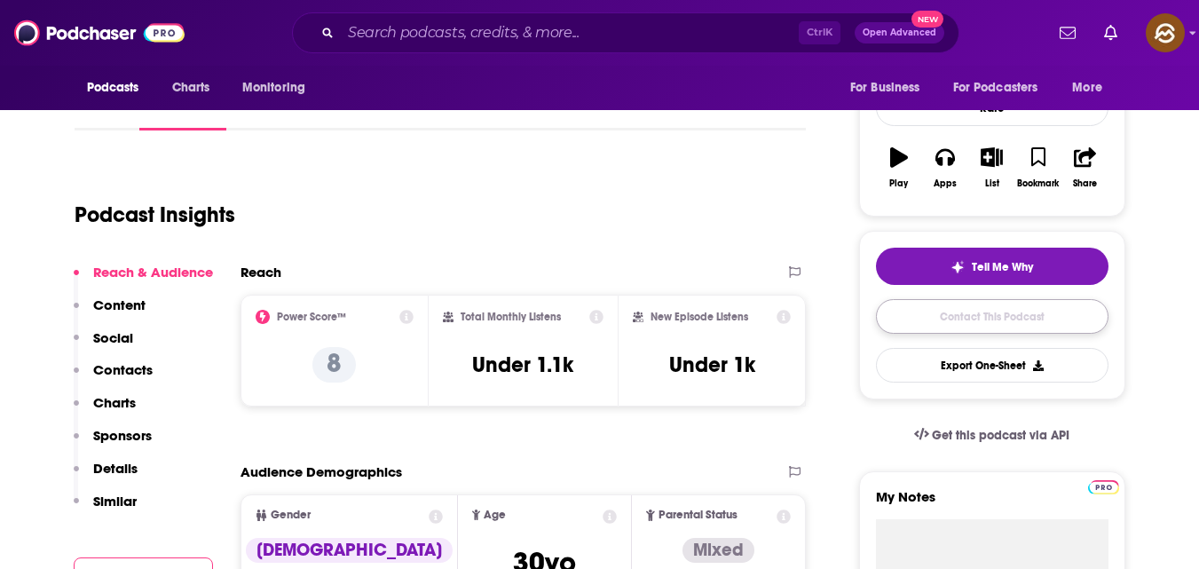
click at [1008, 326] on link "Contact This Podcast" at bounding box center [992, 316] width 233 height 35
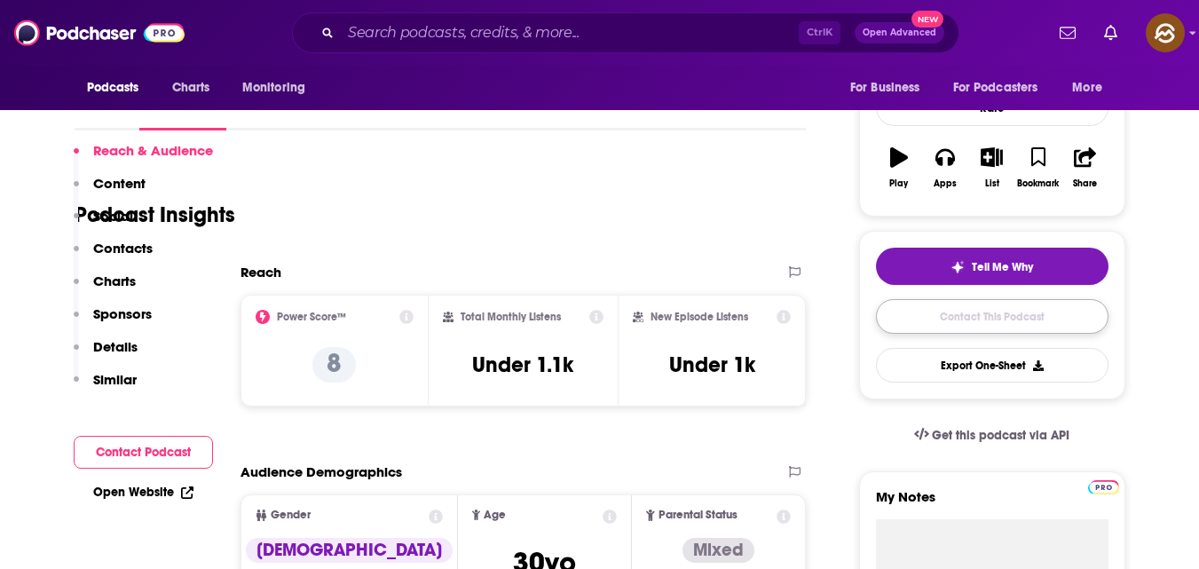
scroll to position [1473, 0]
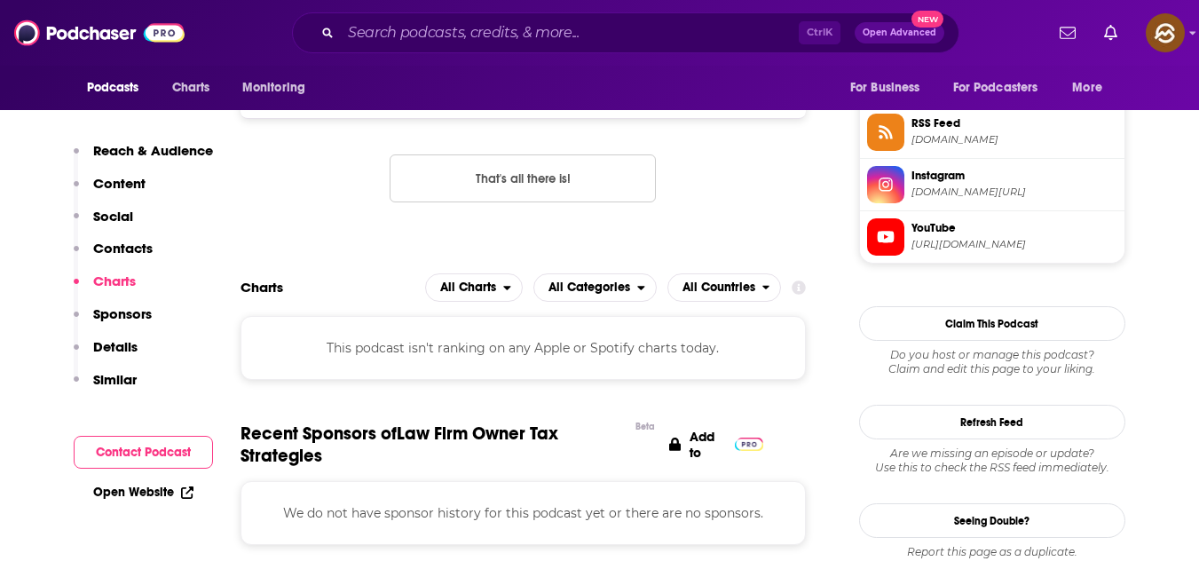
click at [141, 249] on p "Contacts" at bounding box center [122, 248] width 59 height 17
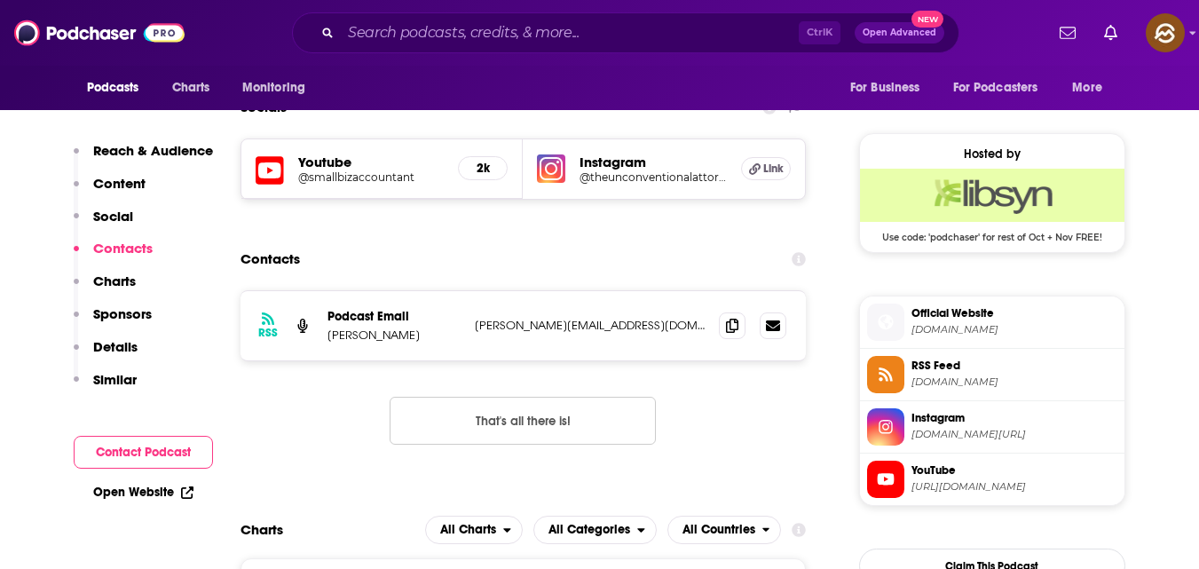
scroll to position [1227, 0]
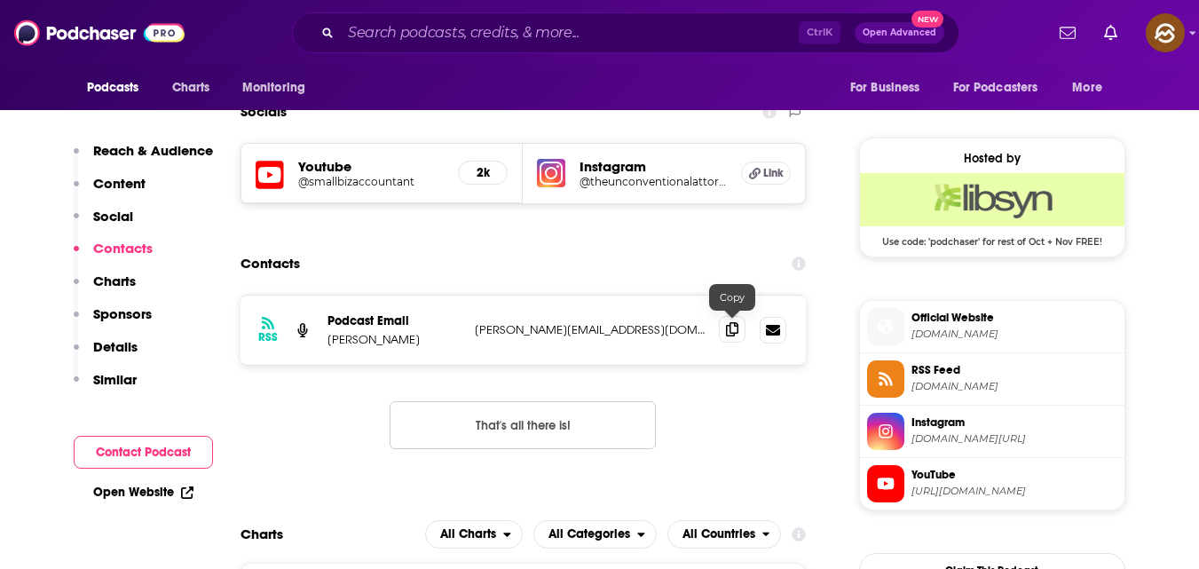
click at [738, 328] on icon at bounding box center [732, 329] width 12 height 14
click at [734, 331] on icon at bounding box center [732, 329] width 12 height 14
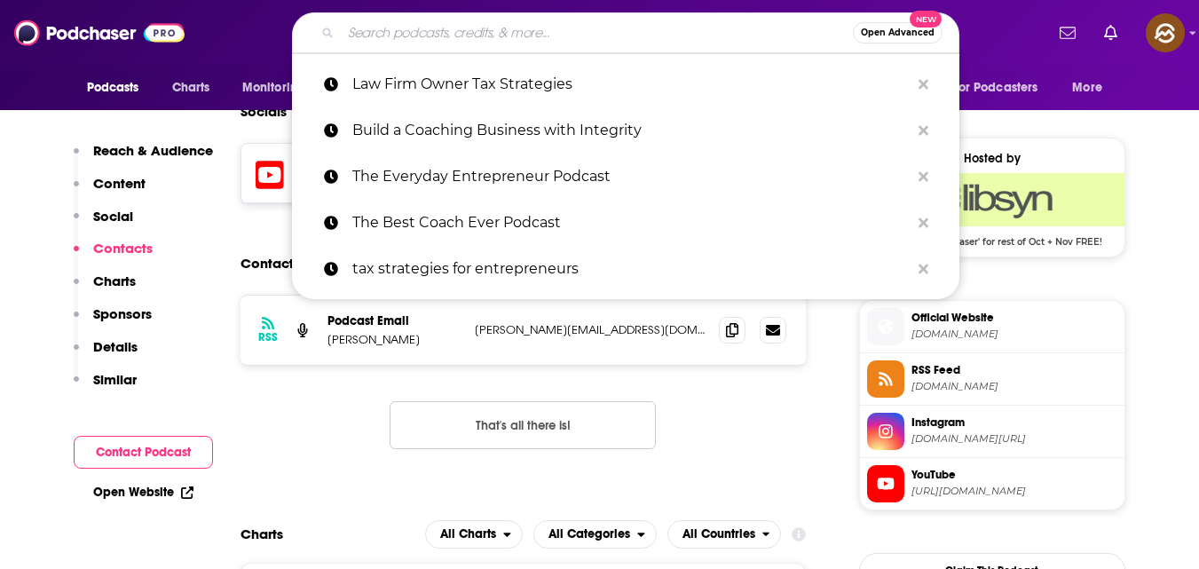
click at [613, 32] on input "Search podcasts, credits, & more..." at bounding box center [597, 33] width 512 height 28
paste input "Teaching Tax Flow: The Podcast"
type input "Teaching Tax Flow: The Podcast"
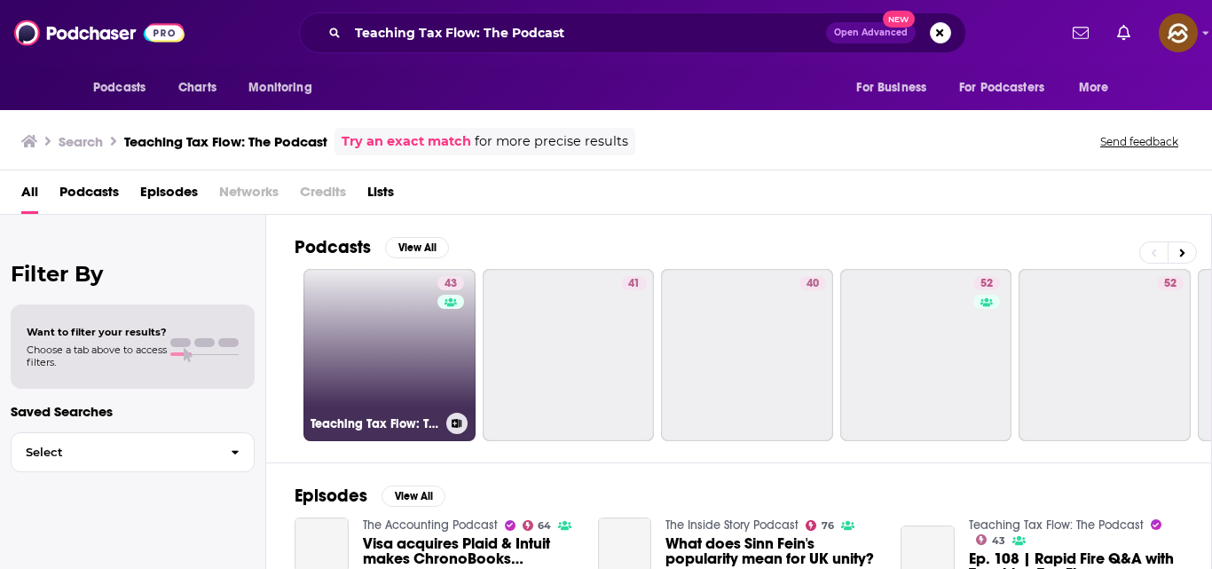
click at [362, 350] on link "43 Teaching Tax Flow: The Podcast" at bounding box center [390, 355] width 172 height 172
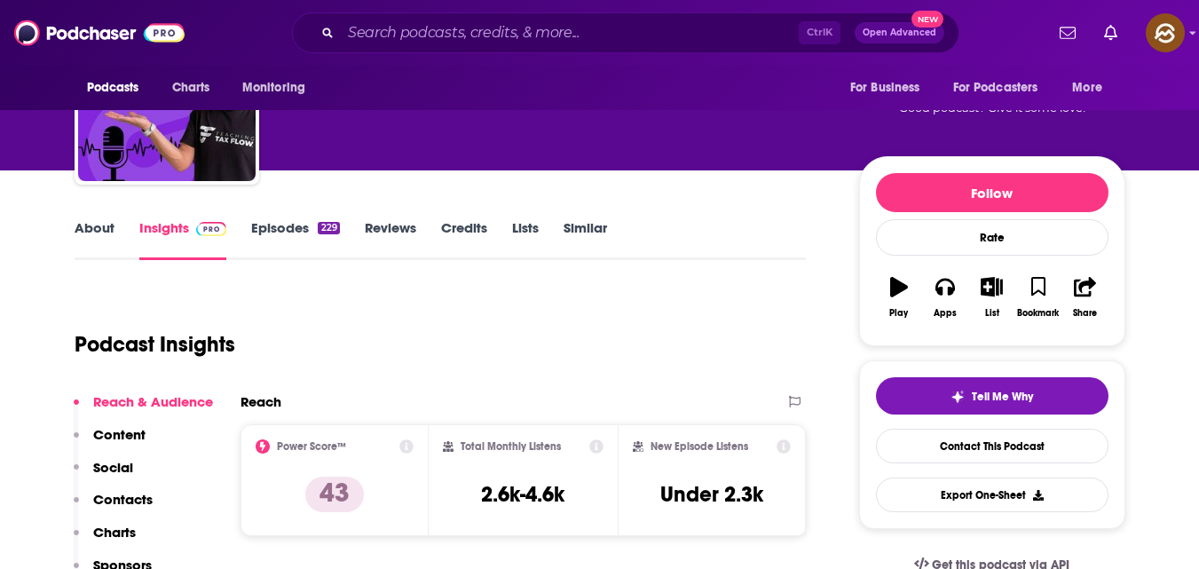
scroll to position [214, 0]
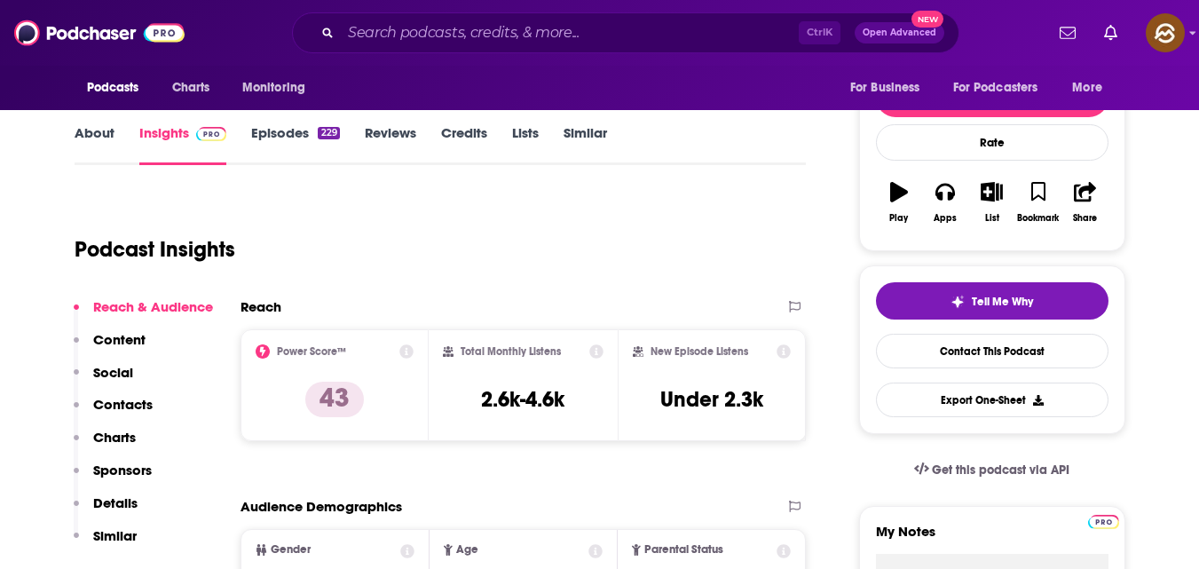
click at [273, 134] on link "Episodes 229" at bounding box center [295, 144] width 88 height 41
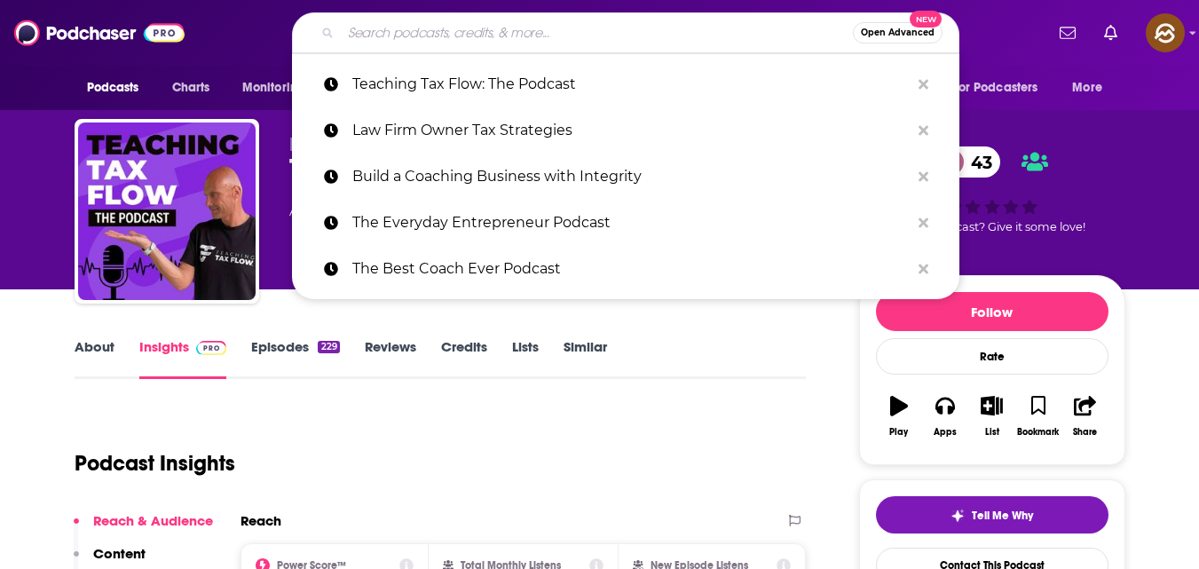
click at [378, 42] on input "Search podcasts, credits, & more..." at bounding box center [597, 33] width 512 height 28
paste input "tax tips for business owners podcast"
type input "tax tips for business owners podcast"
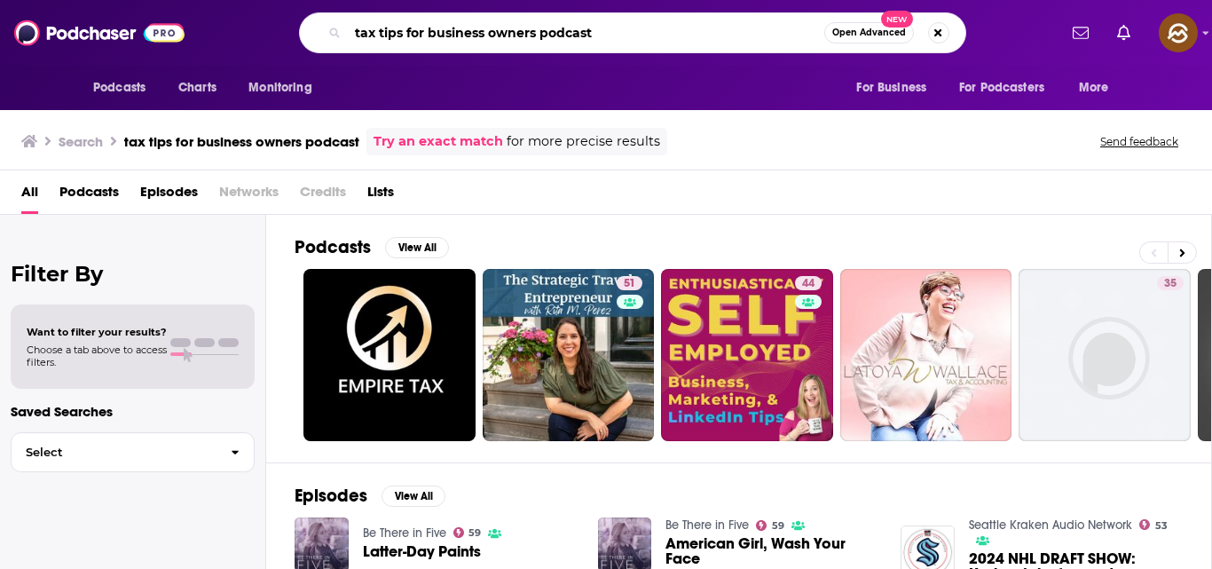
click at [617, 35] on input "tax tips for business owners podcast" at bounding box center [586, 33] width 477 height 28
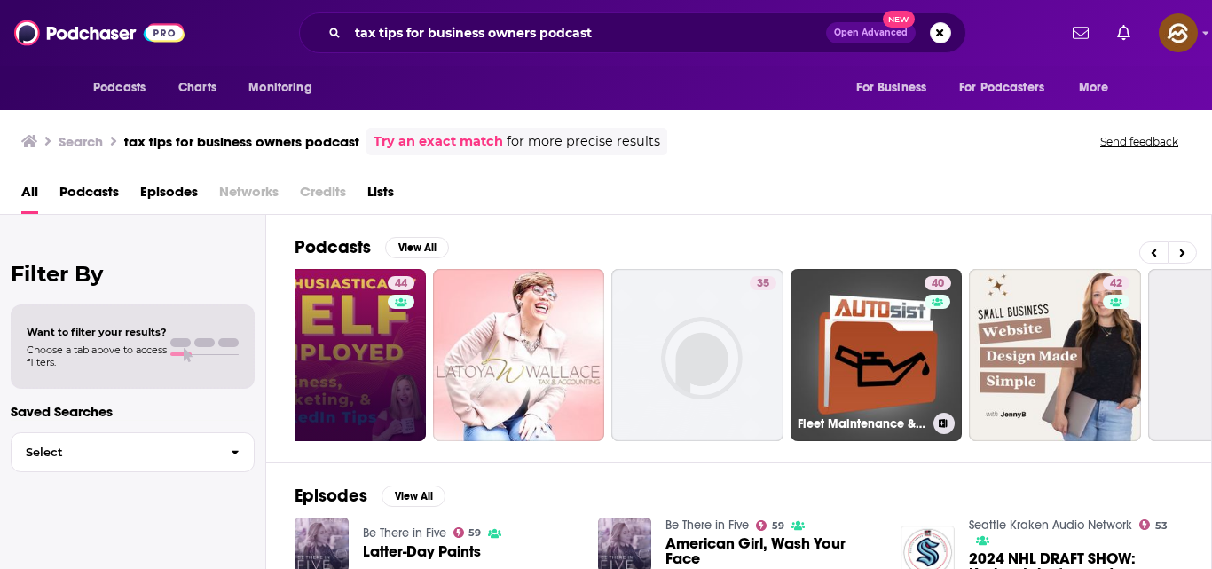
scroll to position [0, 548]
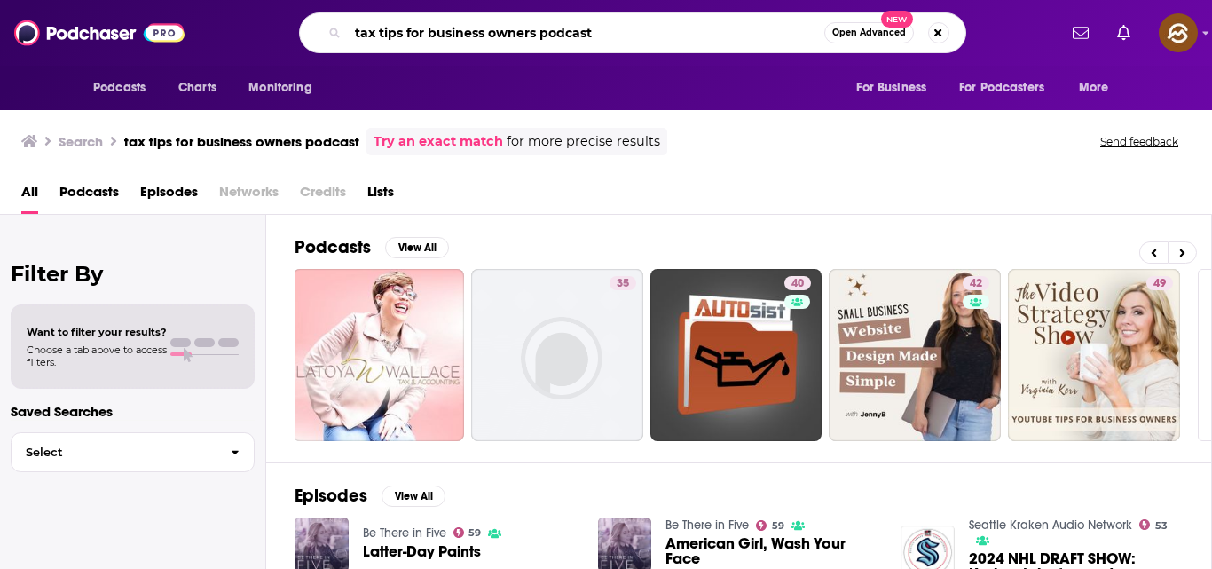
click at [608, 35] on input "tax tips for business owners podcast" at bounding box center [586, 33] width 477 height 28
type input "t"
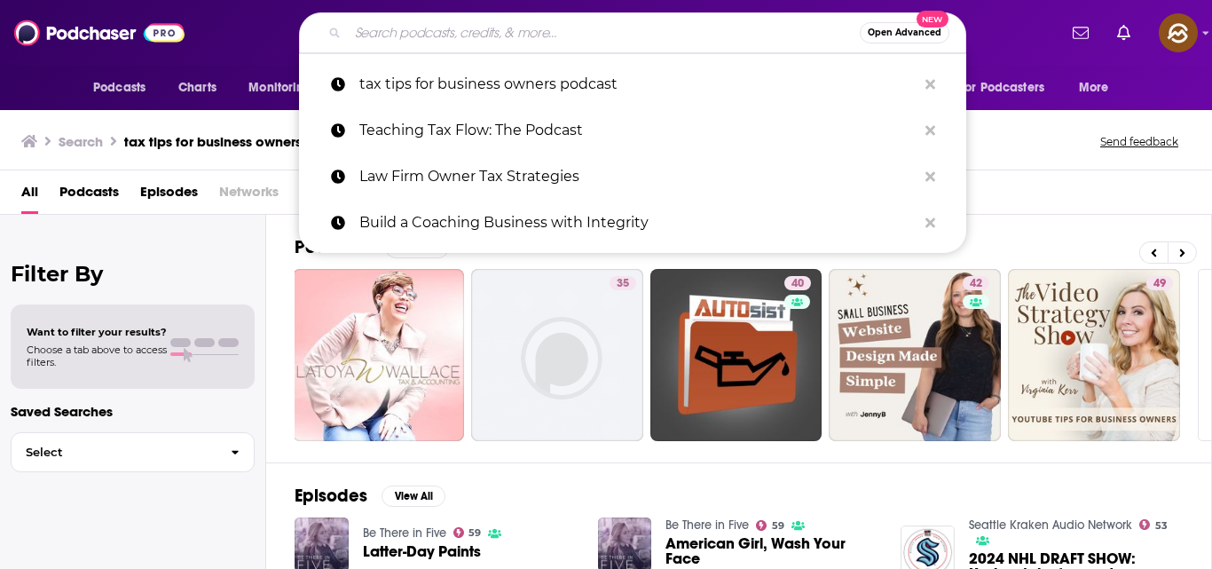
paste input "tax strategy for coaches podcast"
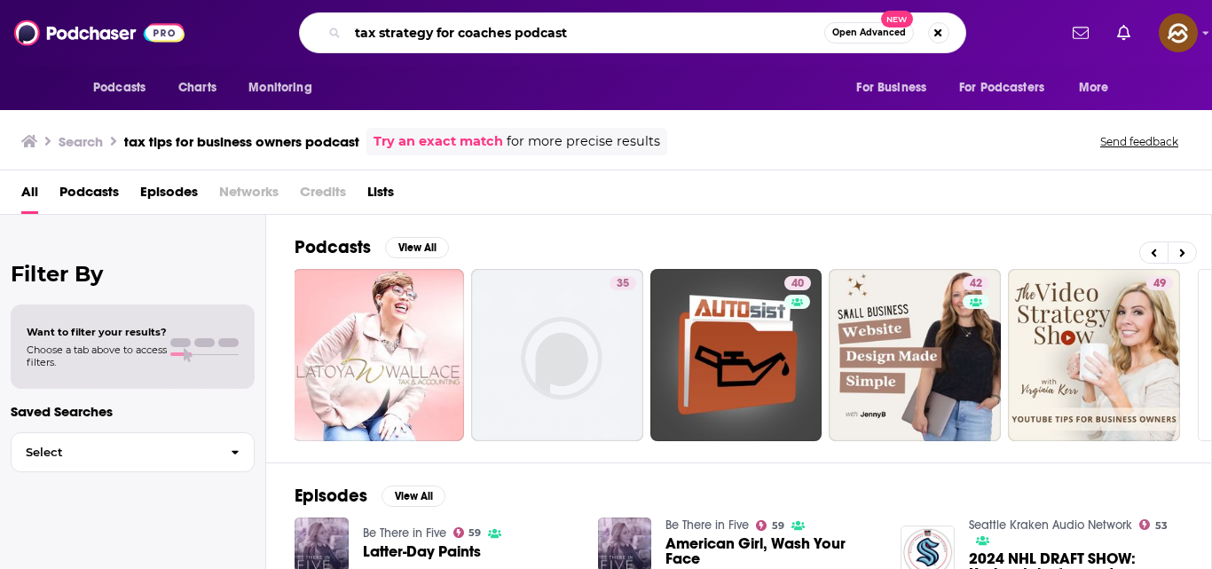
type input "tax strategy for coaches podcast"
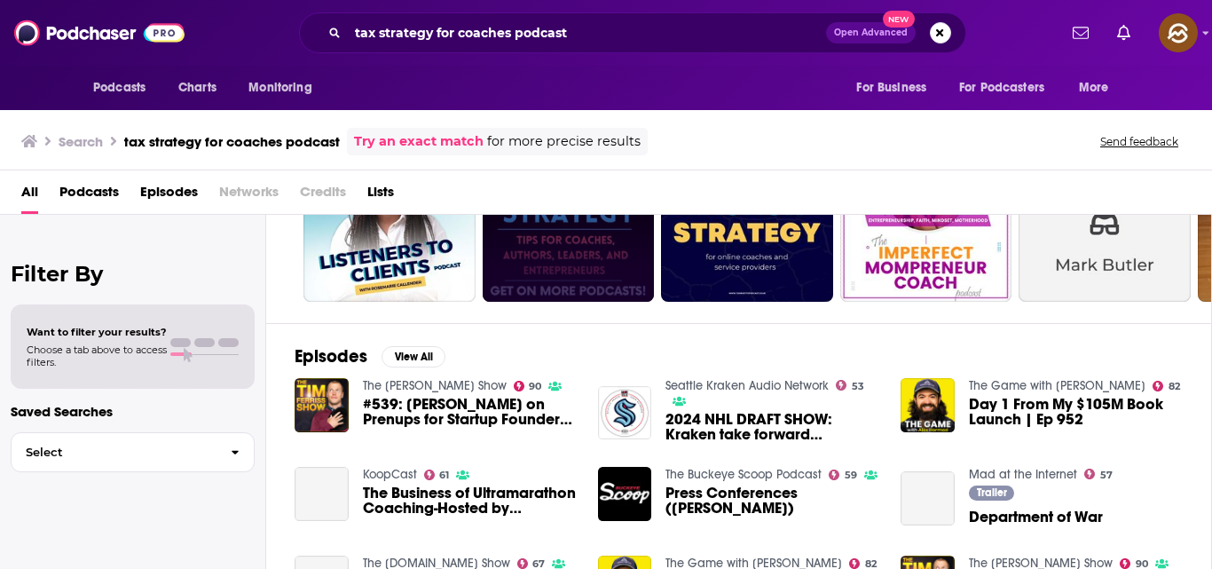
scroll to position [145, 0]
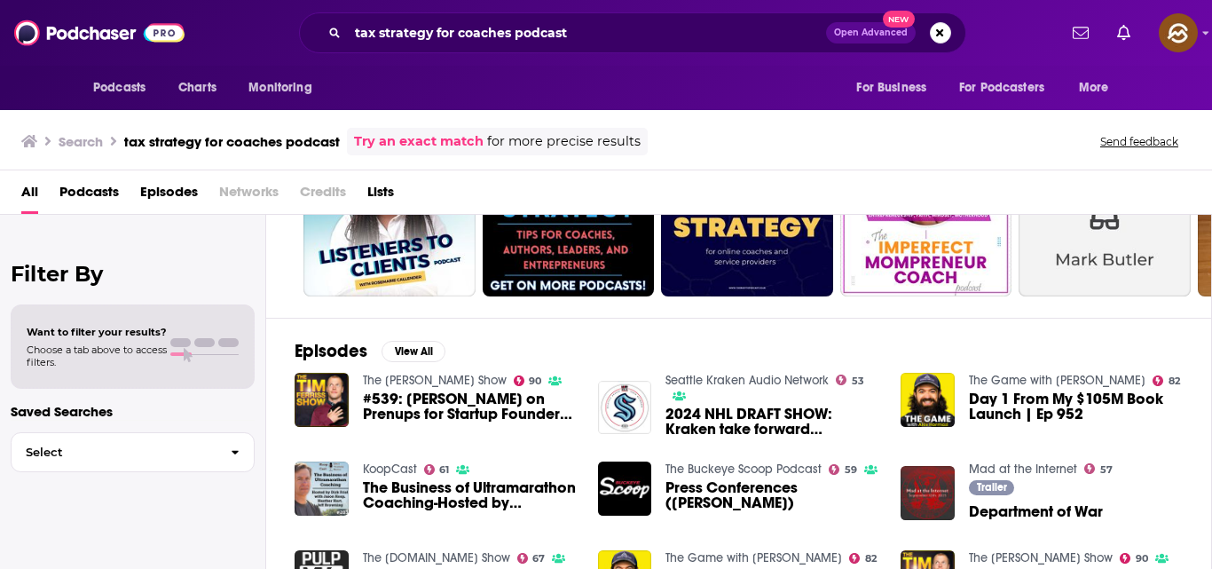
click at [90, 184] on span "Podcasts" at bounding box center [88, 196] width 59 height 36
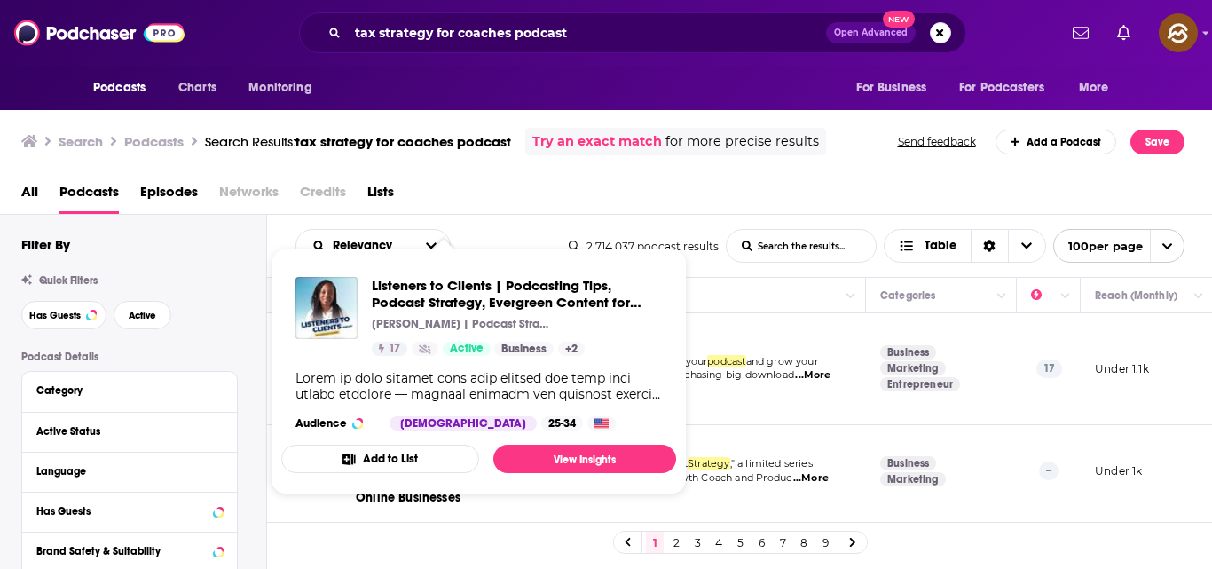
click at [787, 368] on span "online business — without chasing big download" at bounding box center [673, 374] width 242 height 12
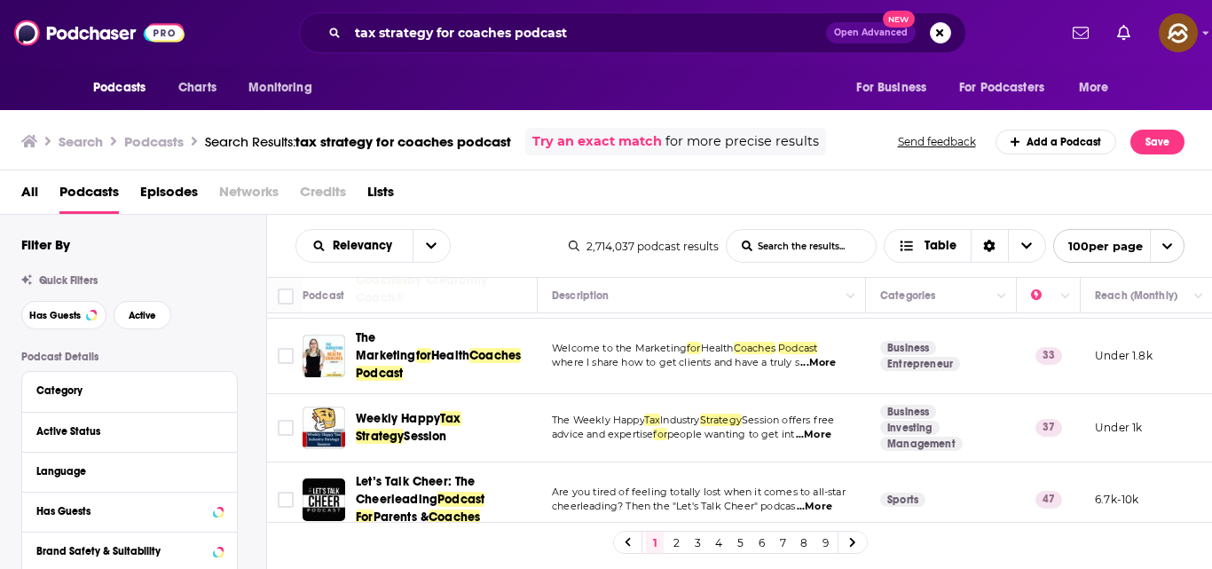
scroll to position [670, 0]
